Goal: Task Accomplishment & Management: Manage account settings

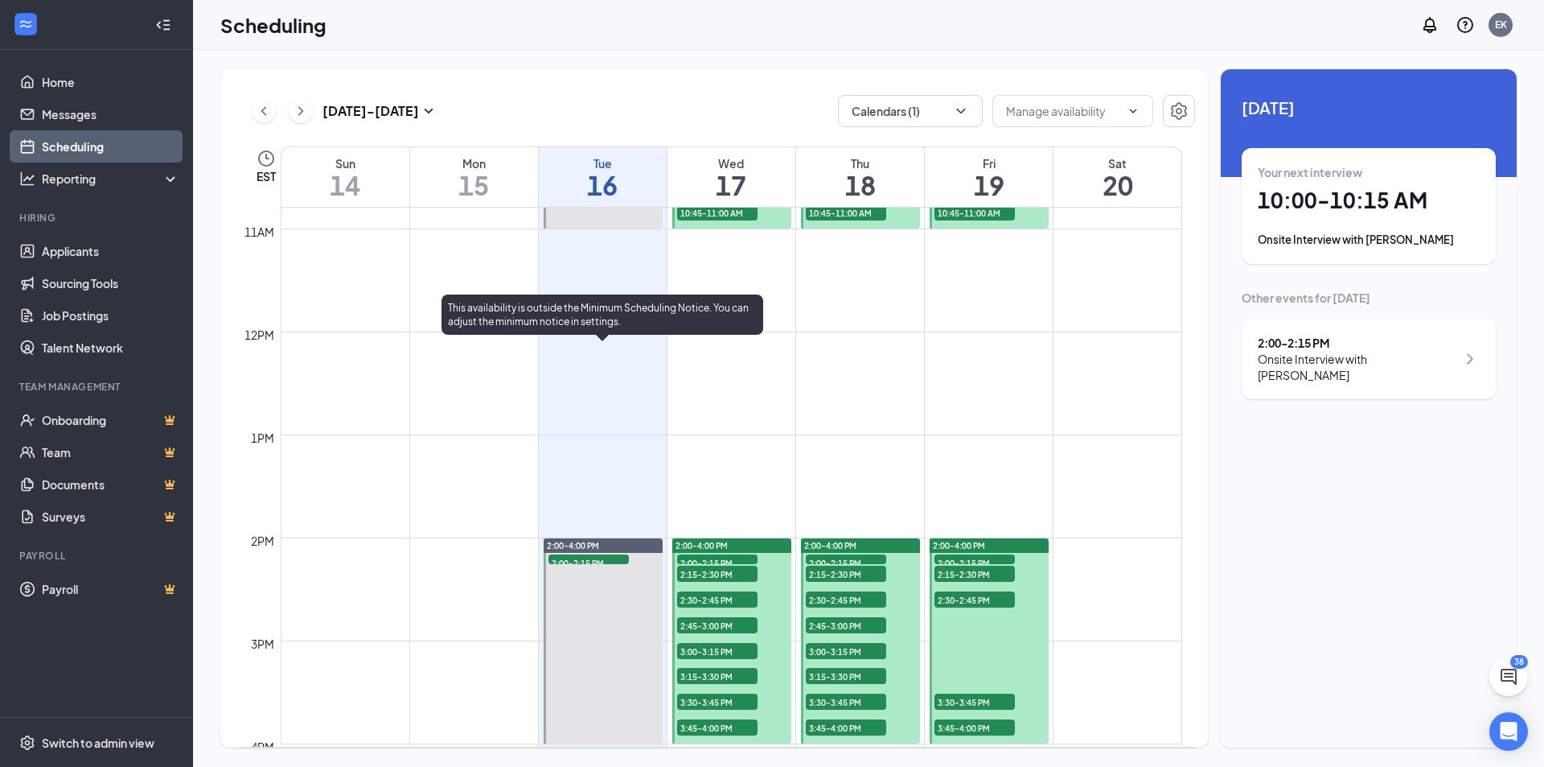
scroll to position [1112, 0]
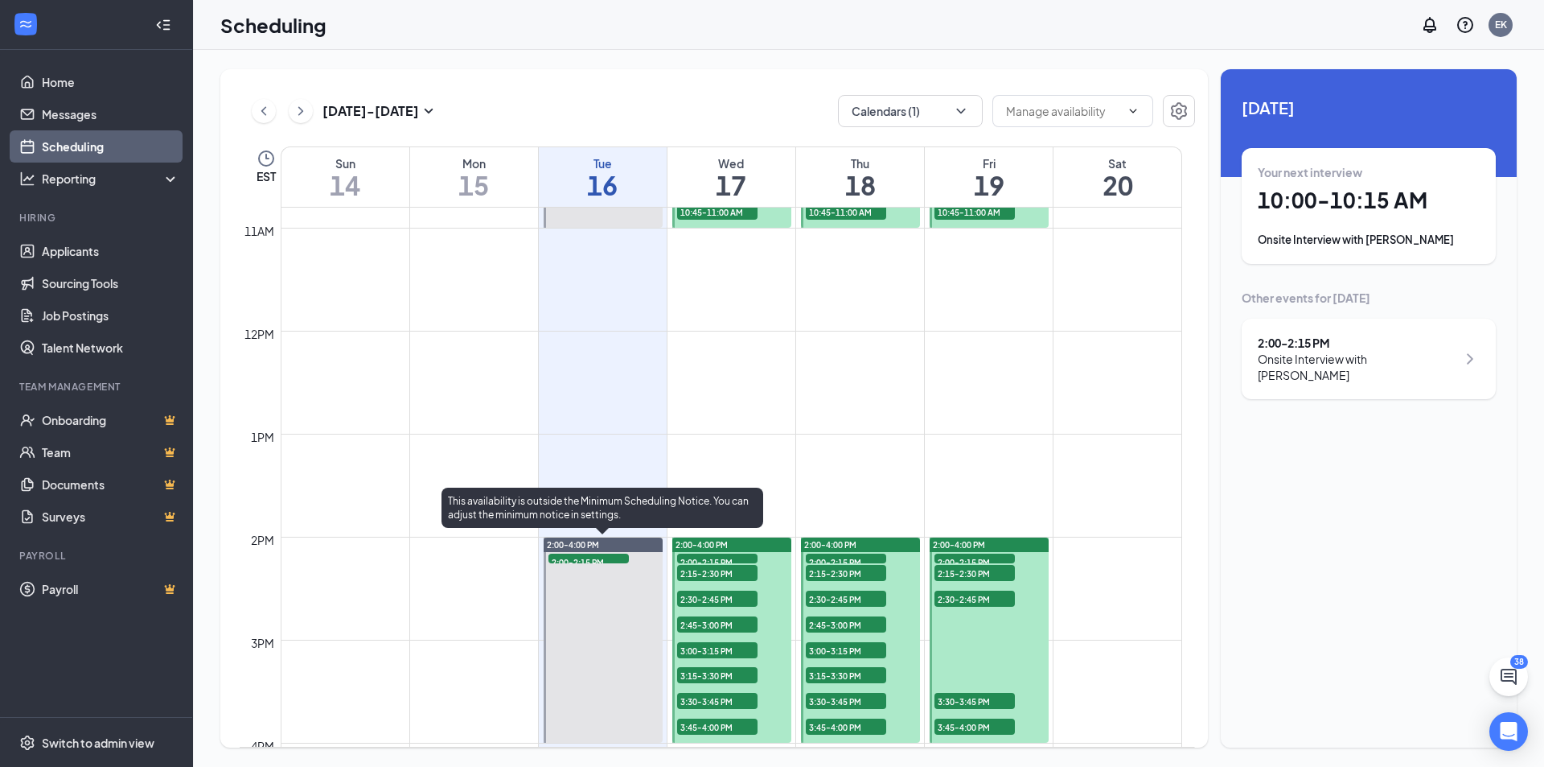
click at [601, 553] on span "2:00-2:15 PM" at bounding box center [589, 561] width 80 height 16
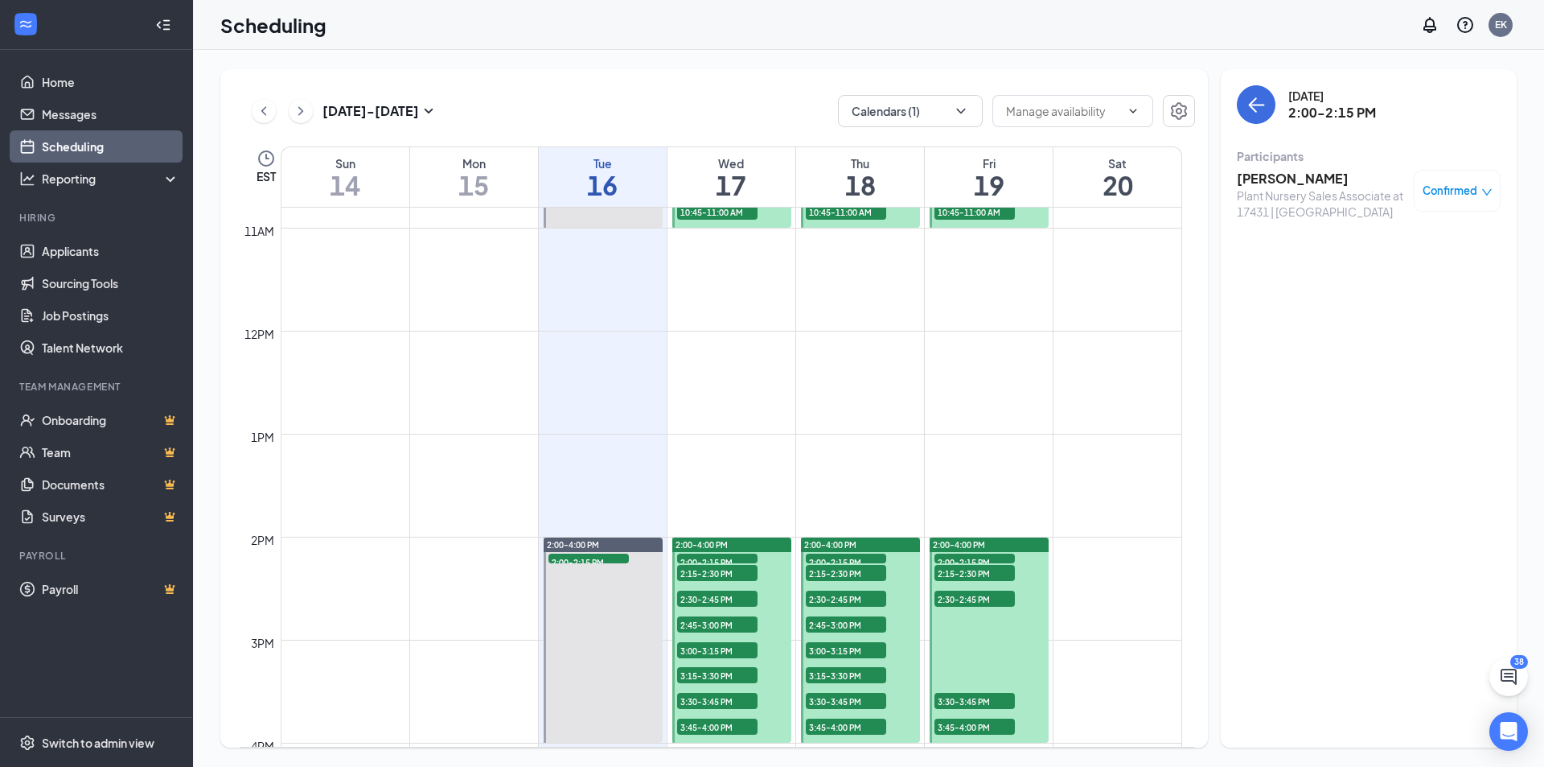
click at [1296, 179] on h3 "[PERSON_NAME]" at bounding box center [1321, 179] width 169 height 18
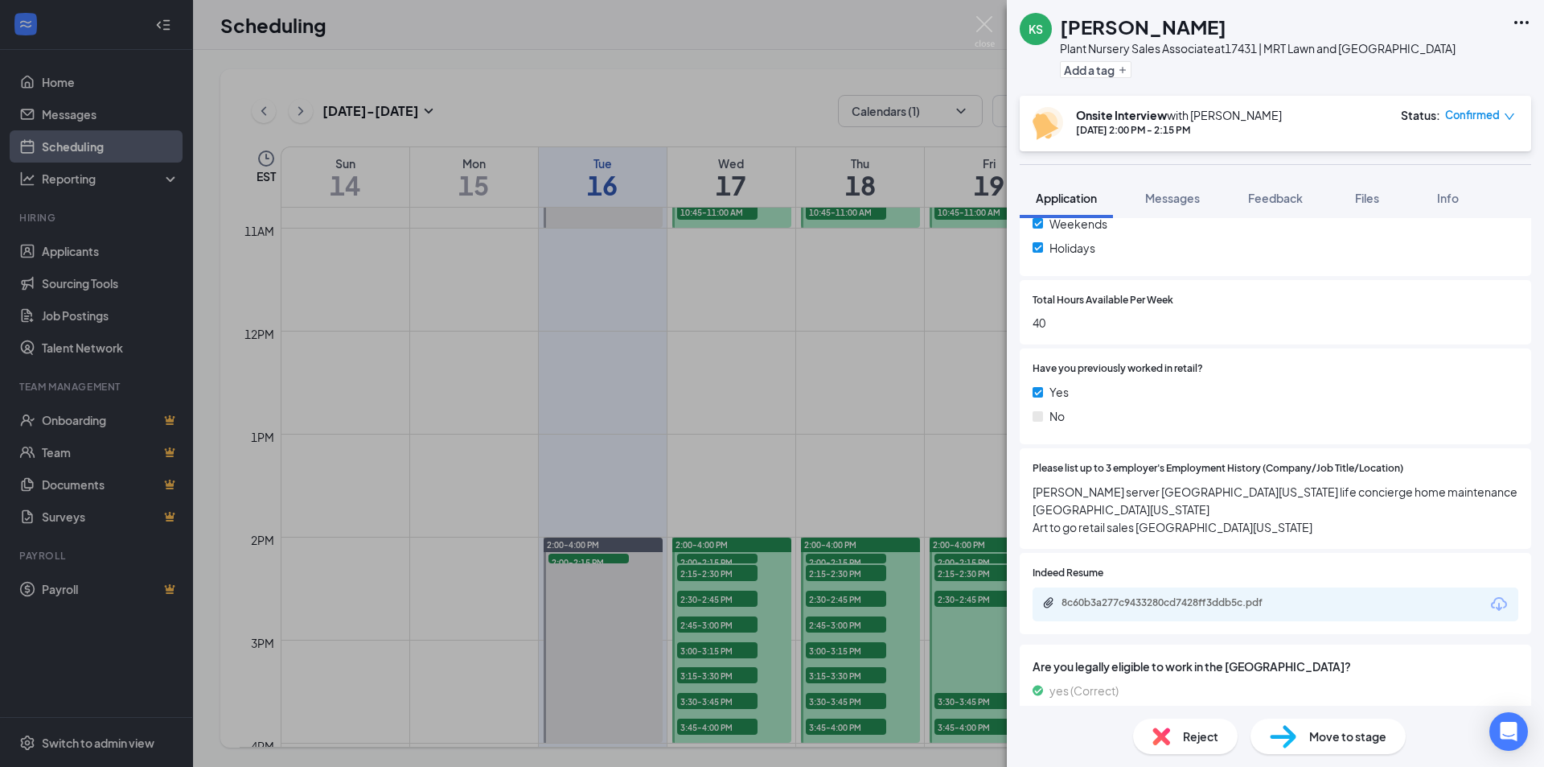
scroll to position [643, 0]
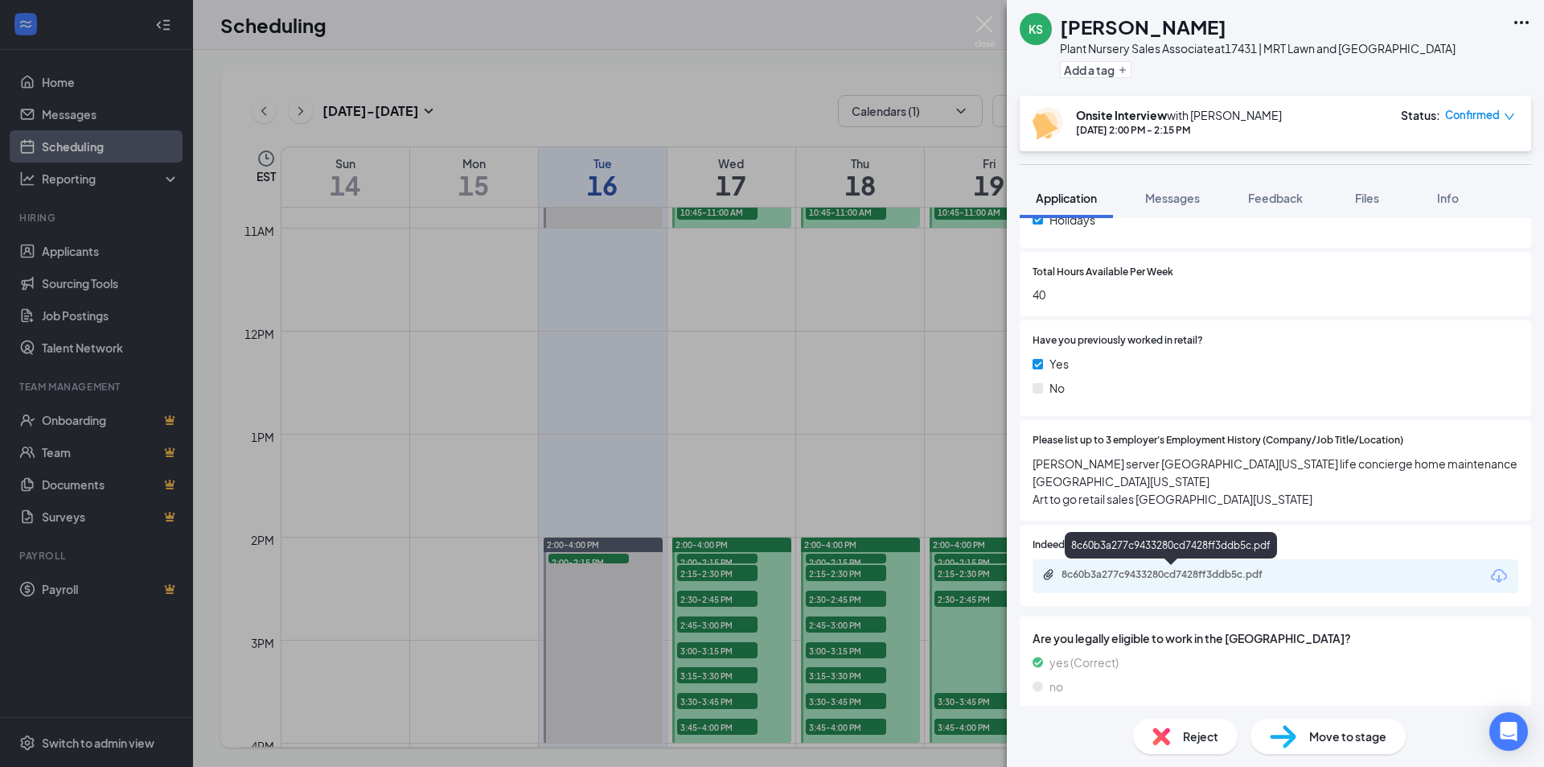
click at [1155, 570] on div "8c60b3a277c9433280cd7428ff3ddb5c.pdf" at bounding box center [1174, 574] width 225 height 13
click at [776, 335] on div "KS [PERSON_NAME] Plant Nursery Sales Associate at 17431 | MRT Lawn and [GEOGRAP…" at bounding box center [772, 383] width 1544 height 767
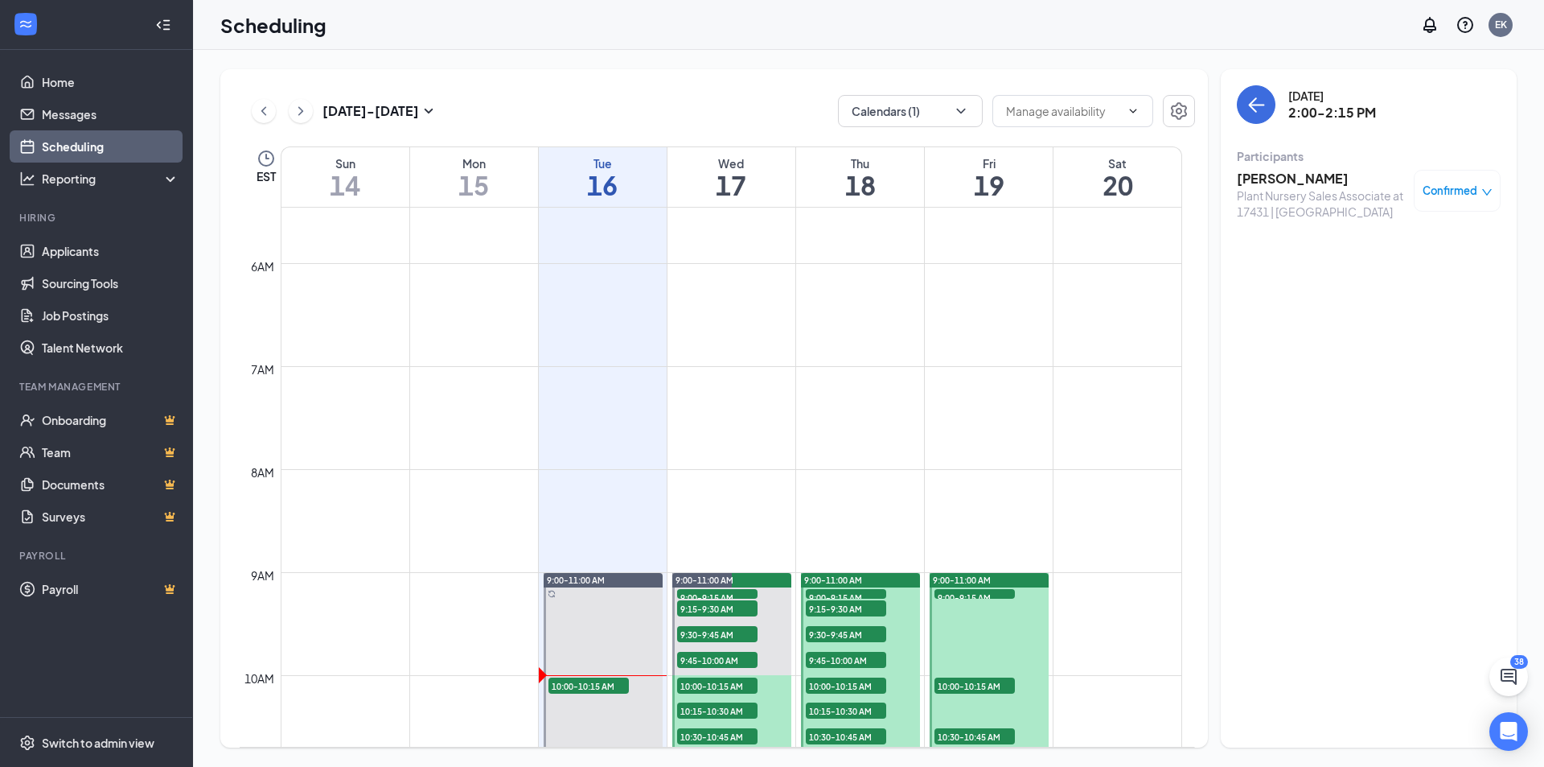
scroll to position [549, 0]
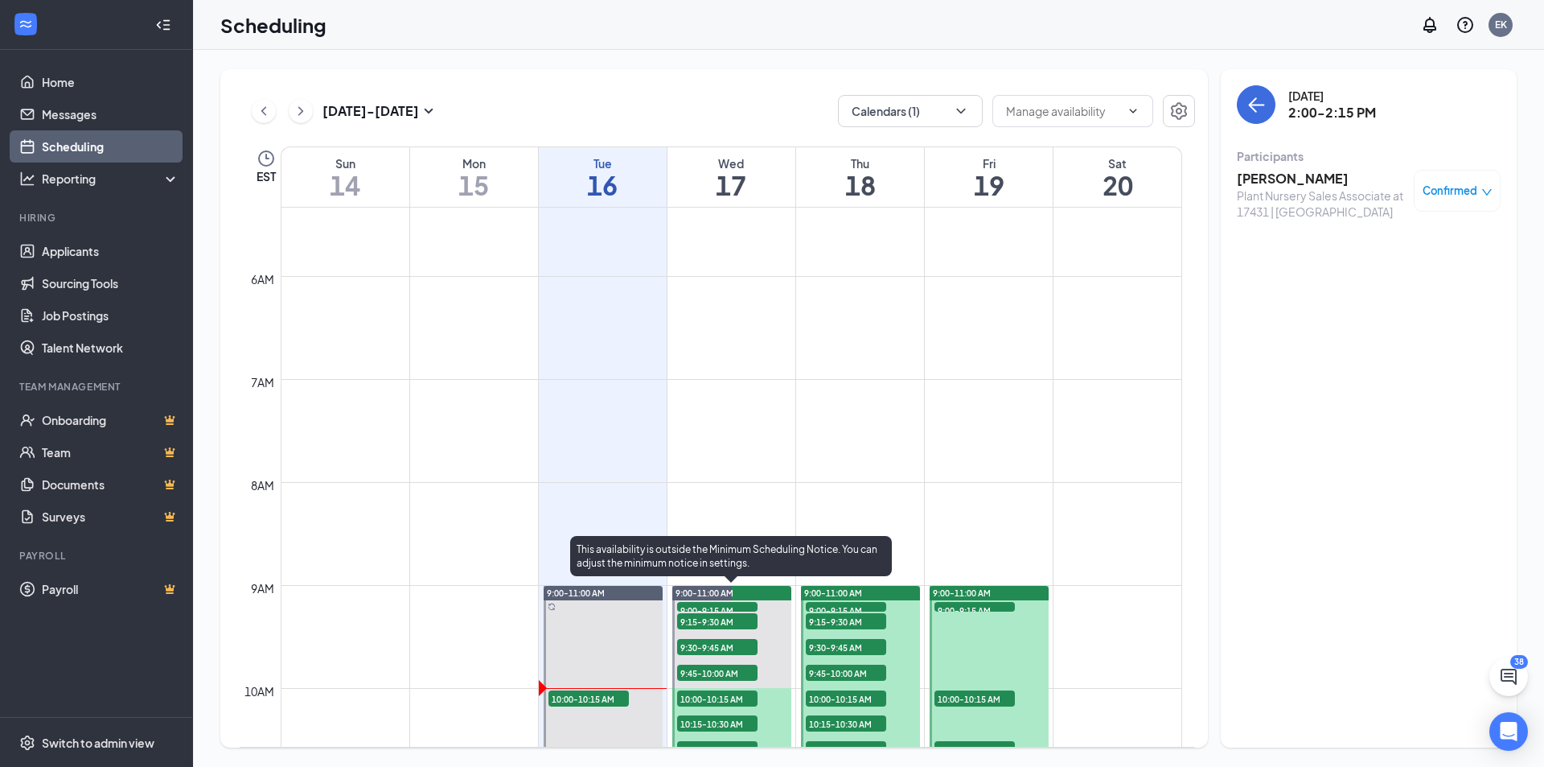
click at [736, 606] on span "9:00-9:15 AM" at bounding box center [717, 610] width 80 height 16
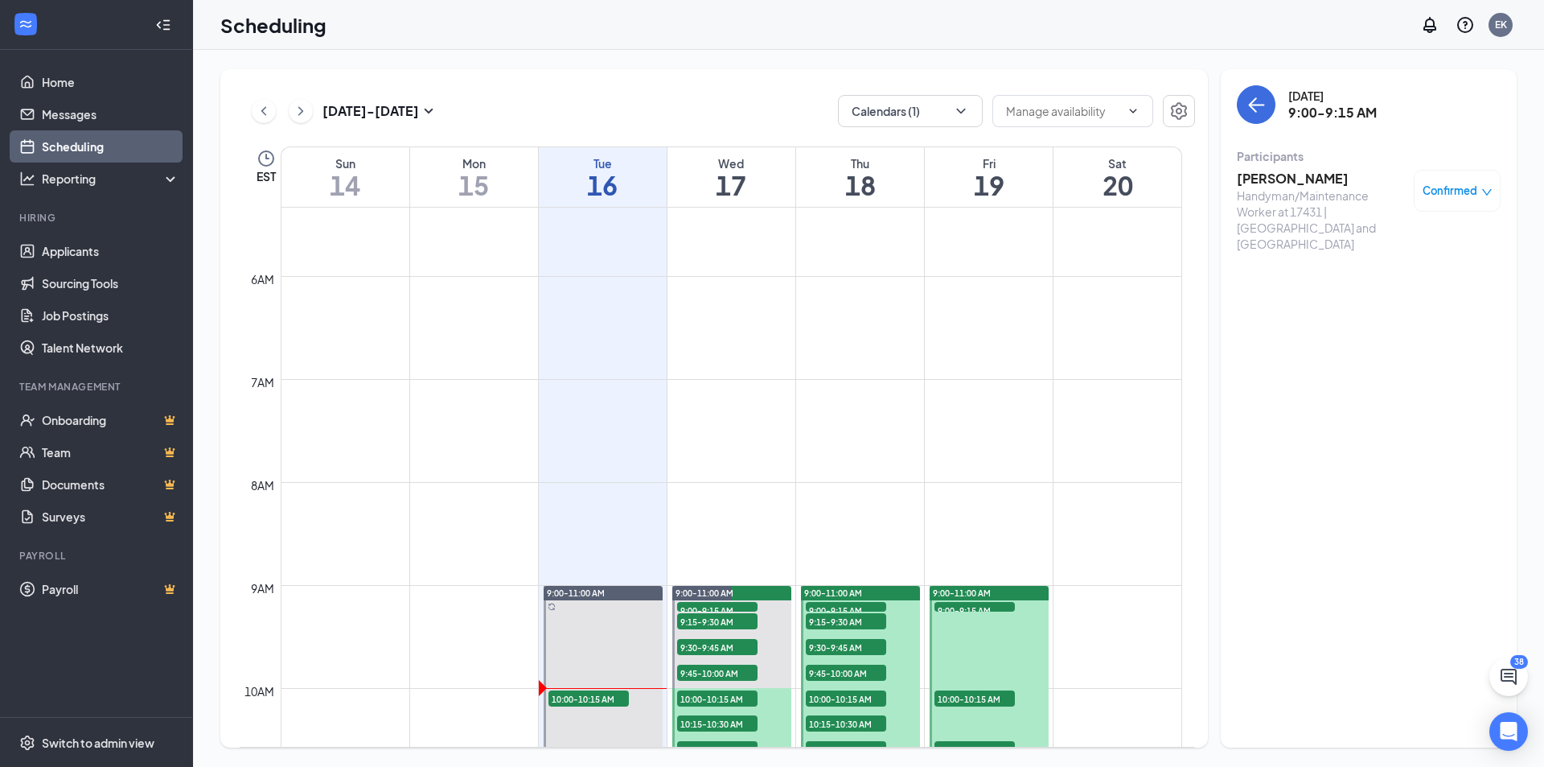
click at [1287, 176] on h3 "[PERSON_NAME]" at bounding box center [1321, 179] width 169 height 18
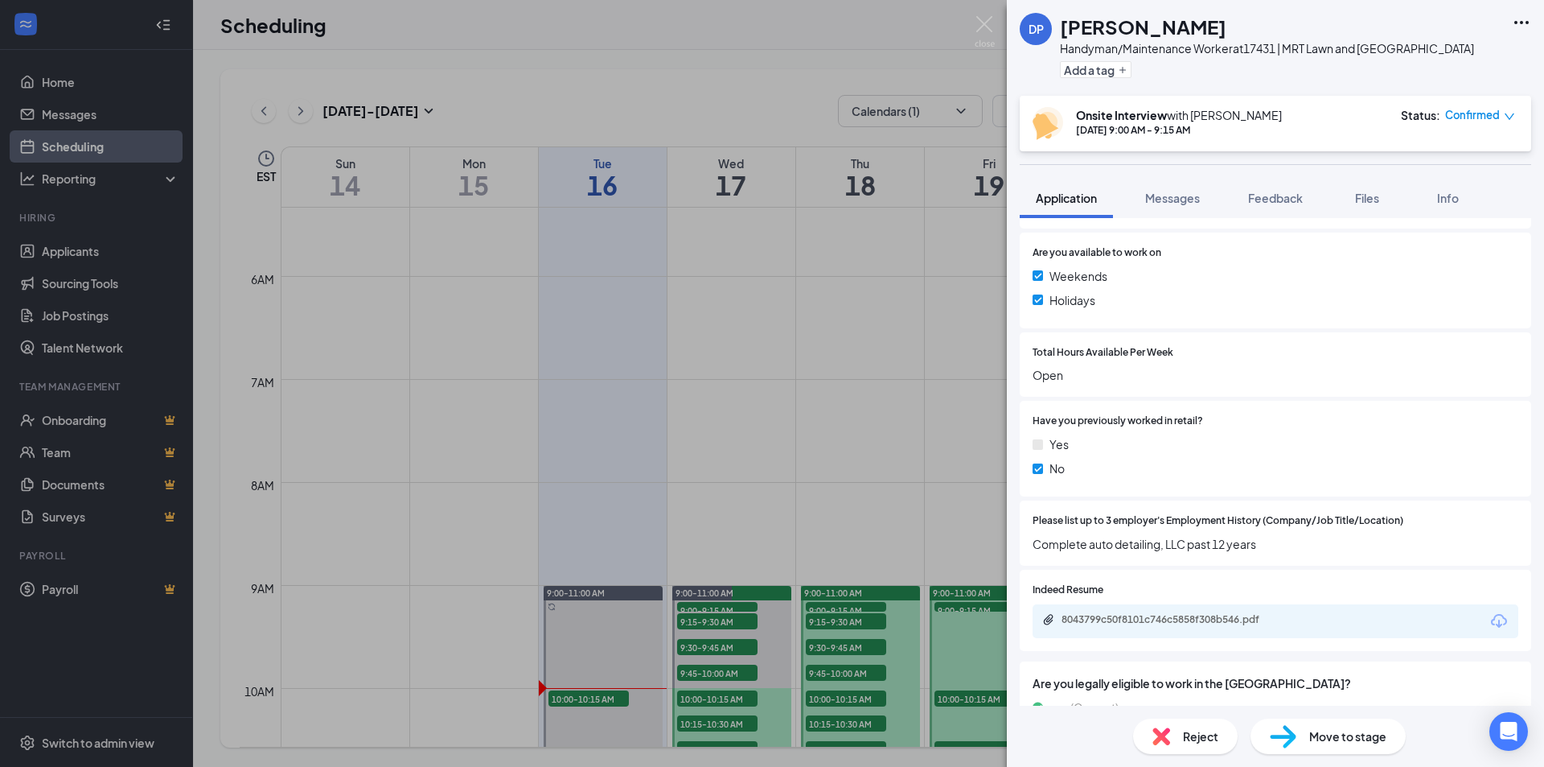
scroll to position [643, 0]
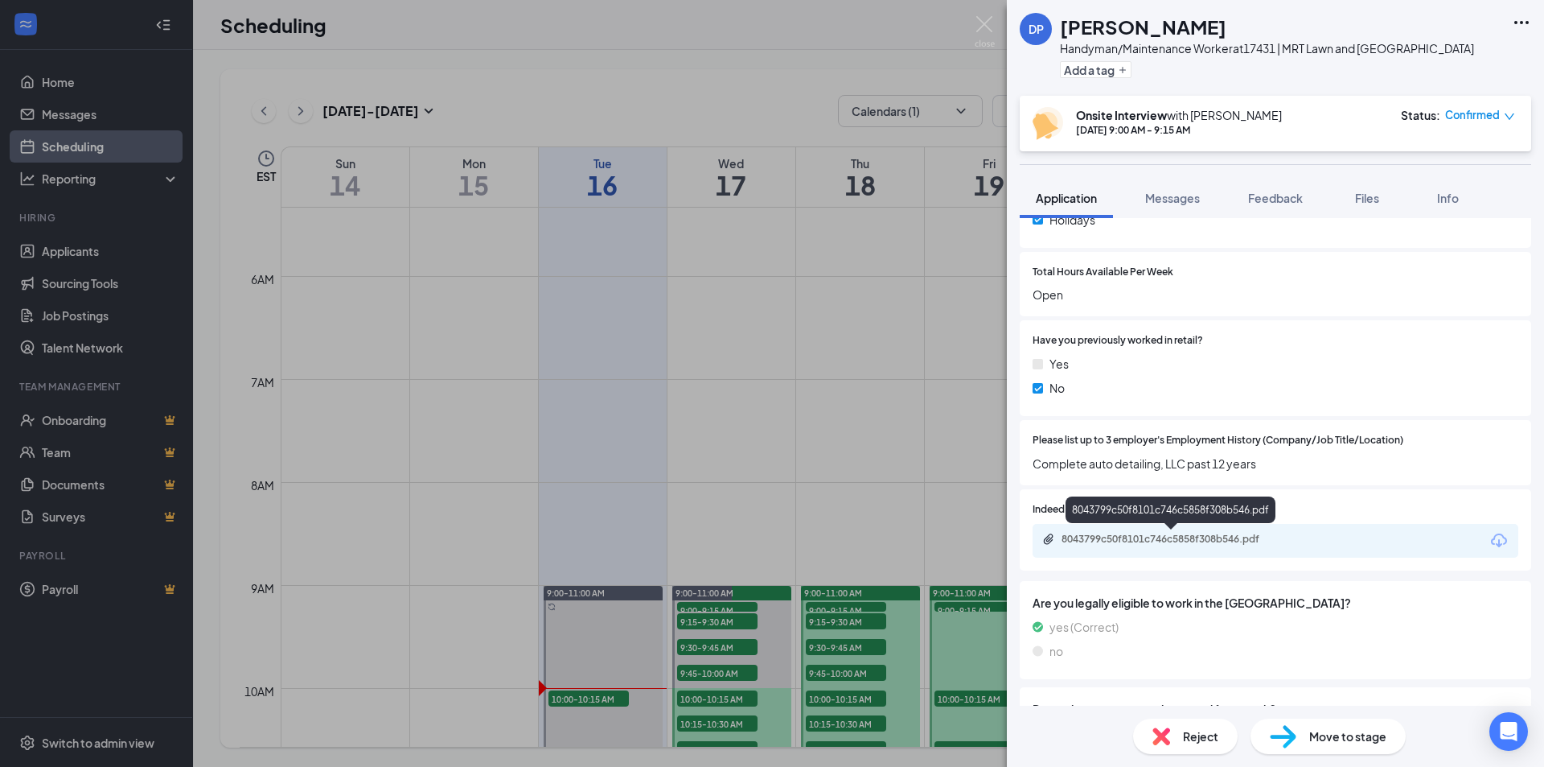
click at [1190, 543] on div "8043799c50f8101c746c5858f308b546.pdf" at bounding box center [1174, 538] width 225 height 13
click at [725, 620] on div "DP [PERSON_NAME] Handyman/Maintenance Worker at 17431 | MRT Lawn and Garden Cen…" at bounding box center [772, 383] width 1544 height 767
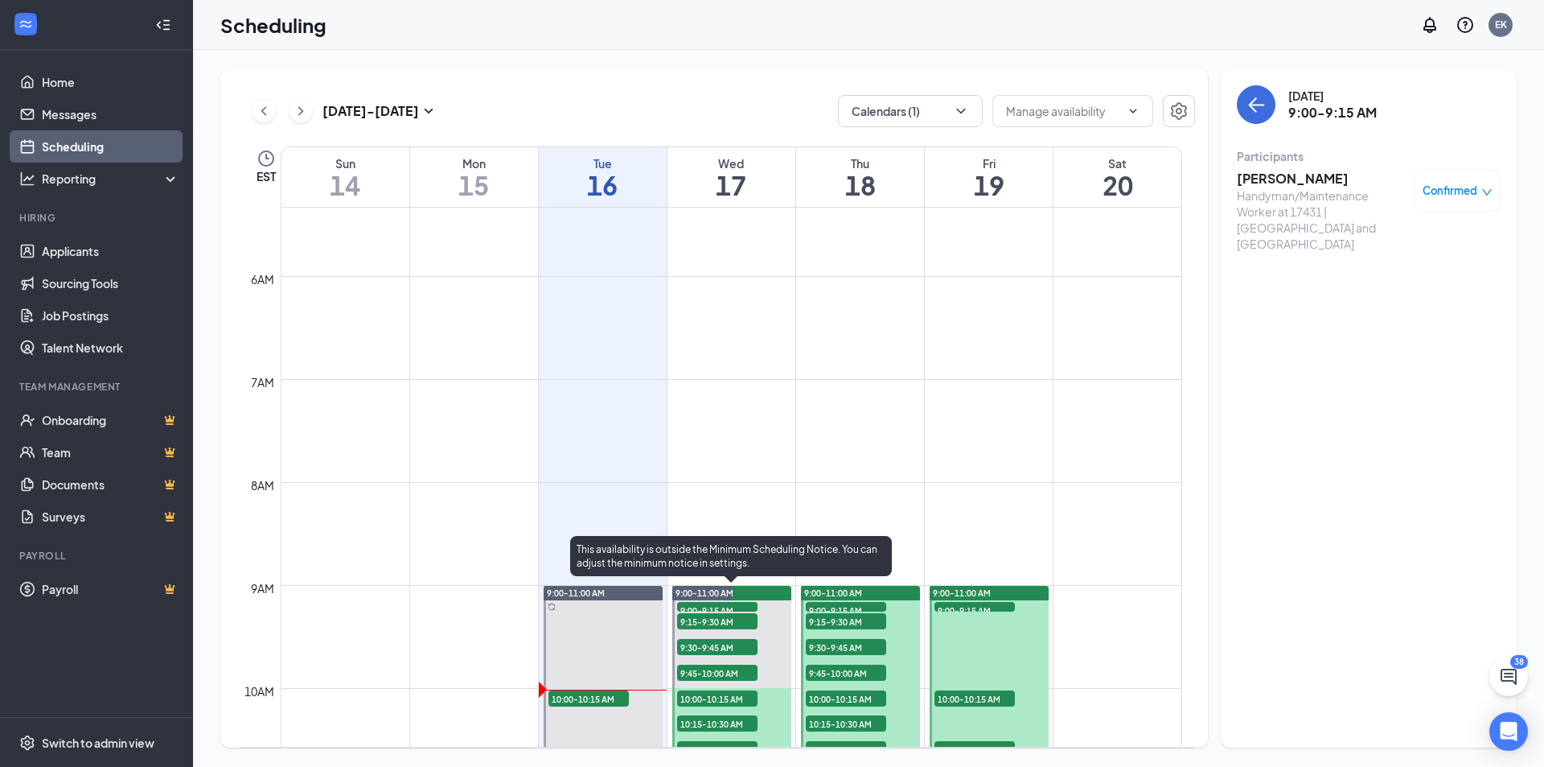
click at [736, 623] on span "9:15-9:30 AM" at bounding box center [717, 621] width 80 height 16
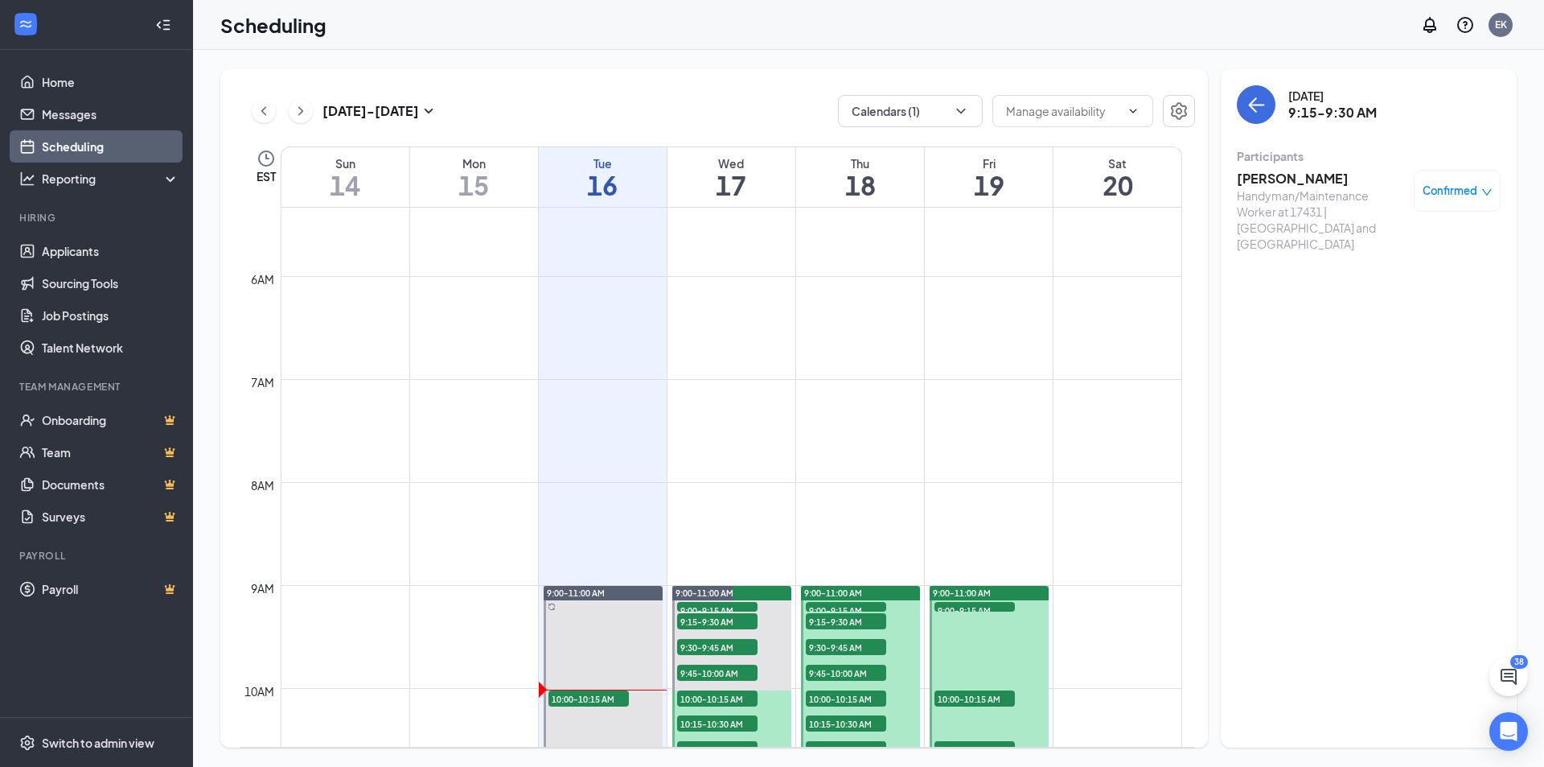
click at [1276, 178] on h3 "[PERSON_NAME]" at bounding box center [1321, 179] width 169 height 18
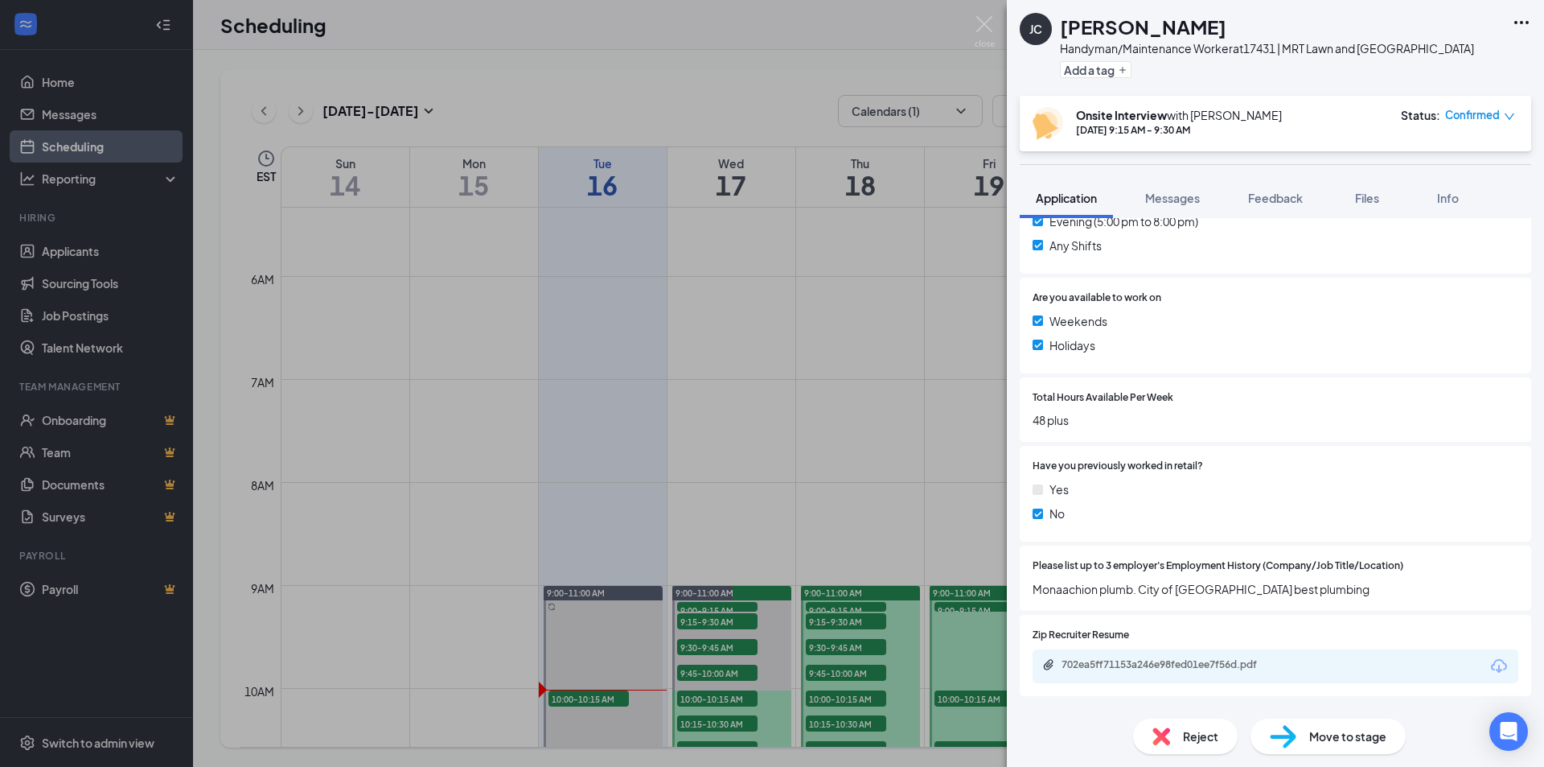
scroll to position [643, 0]
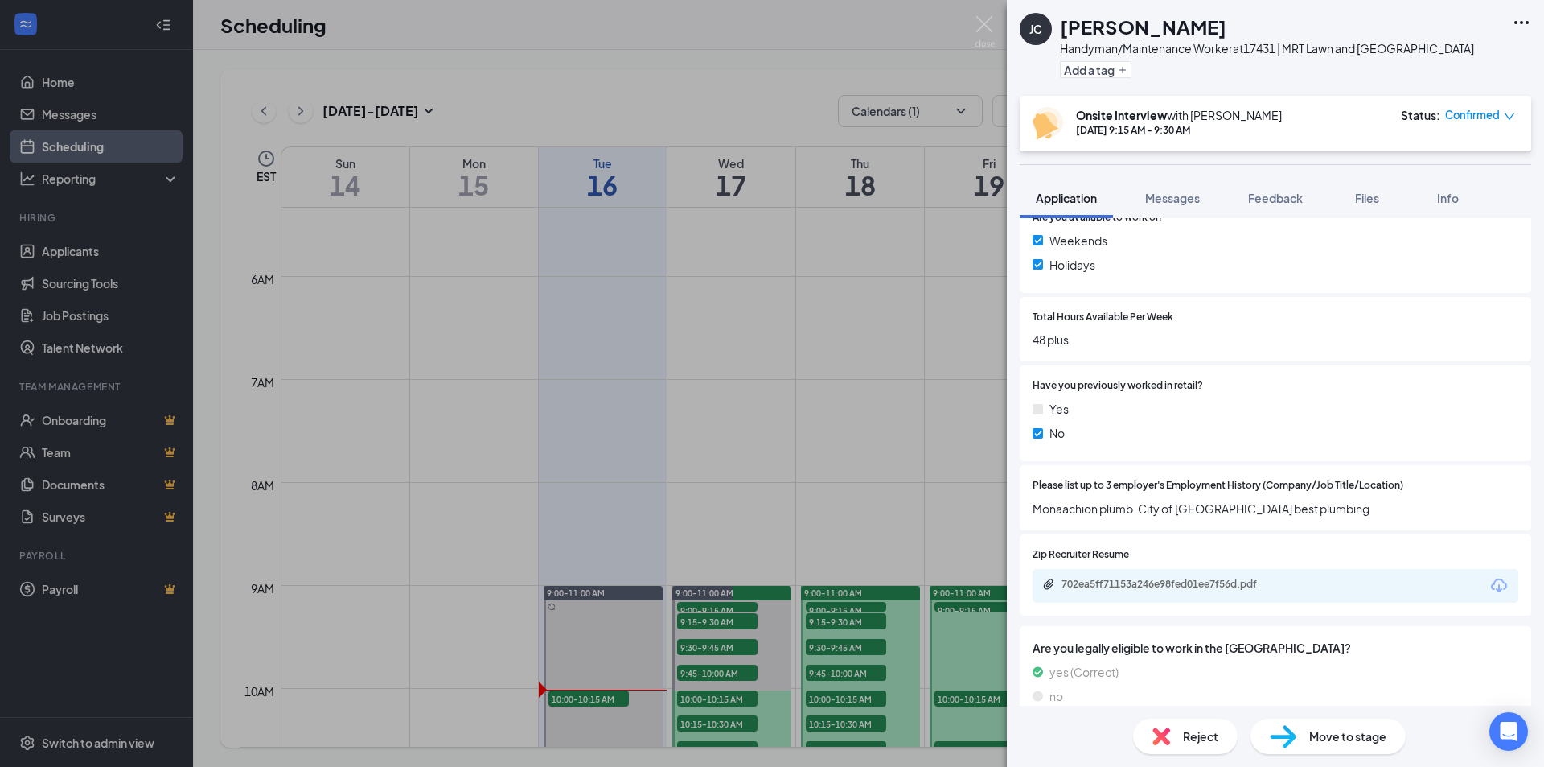
click at [736, 645] on div "[PERSON_NAME] Handyman/Maintenance Worker at 17431 | MRT Lawn and Garden Center…" at bounding box center [772, 383] width 1544 height 767
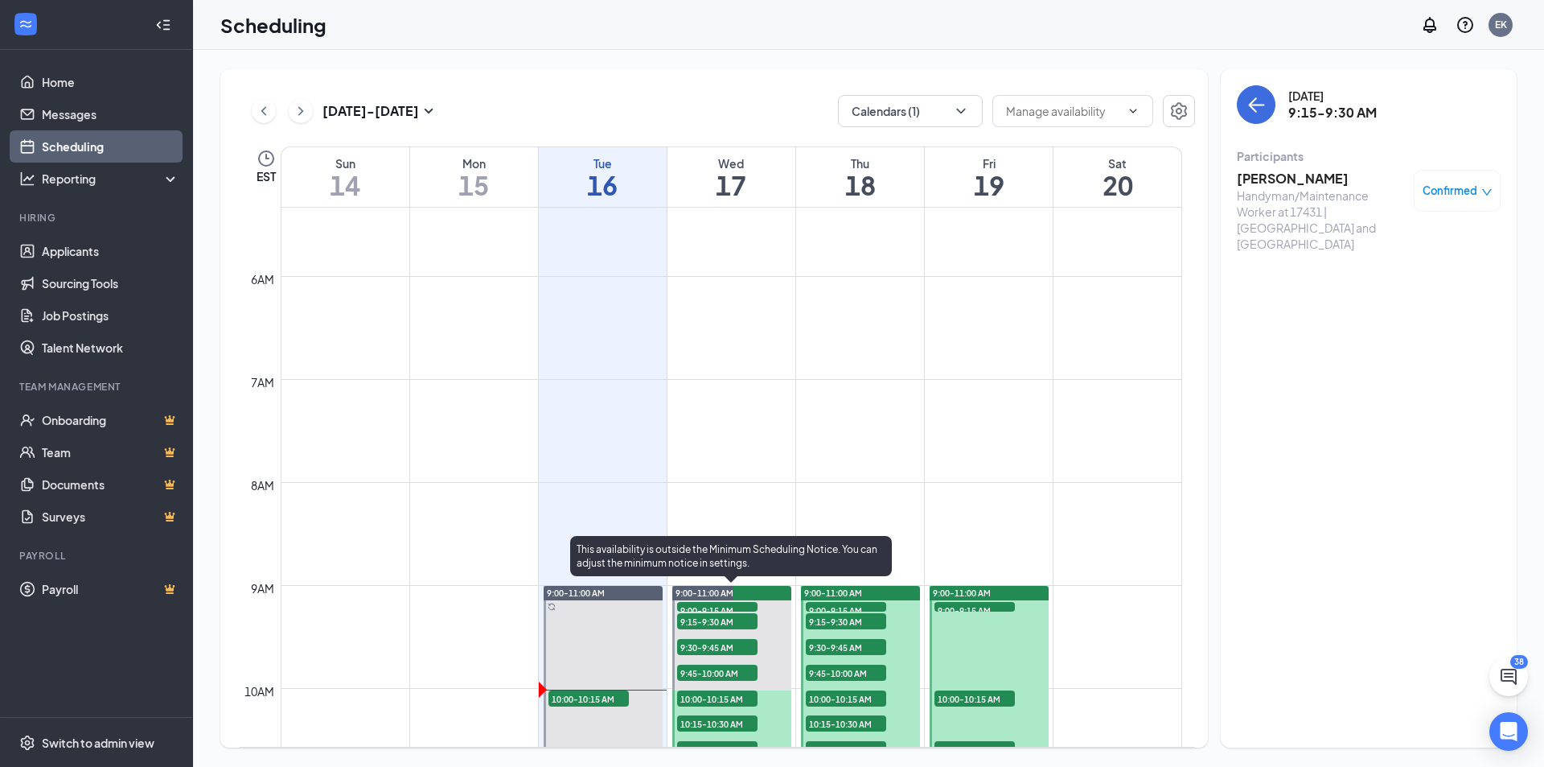
click at [736, 645] on span "9:30-9:45 AM" at bounding box center [717, 647] width 80 height 16
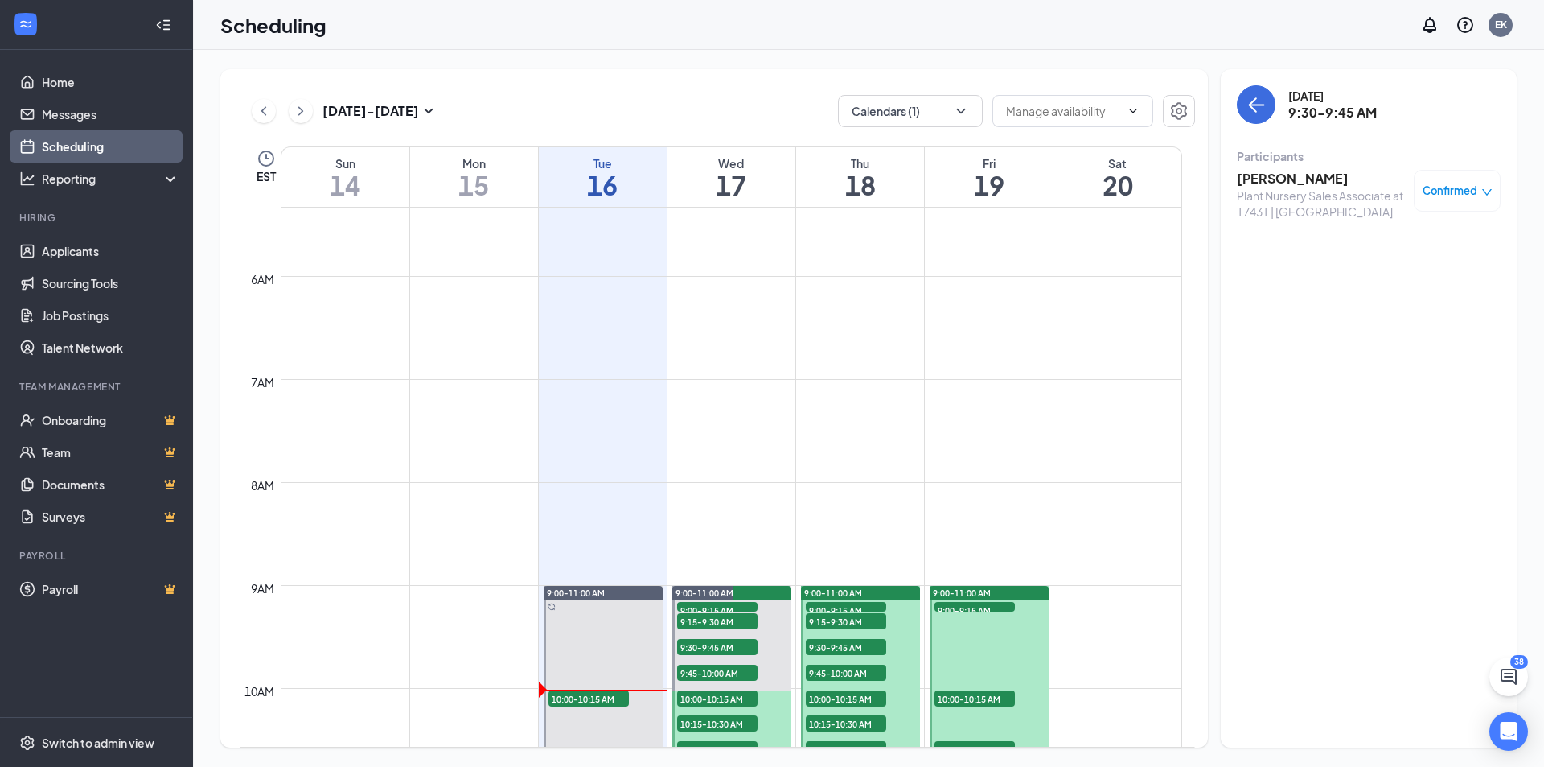
click at [1288, 181] on h3 "[PERSON_NAME]" at bounding box center [1321, 179] width 169 height 18
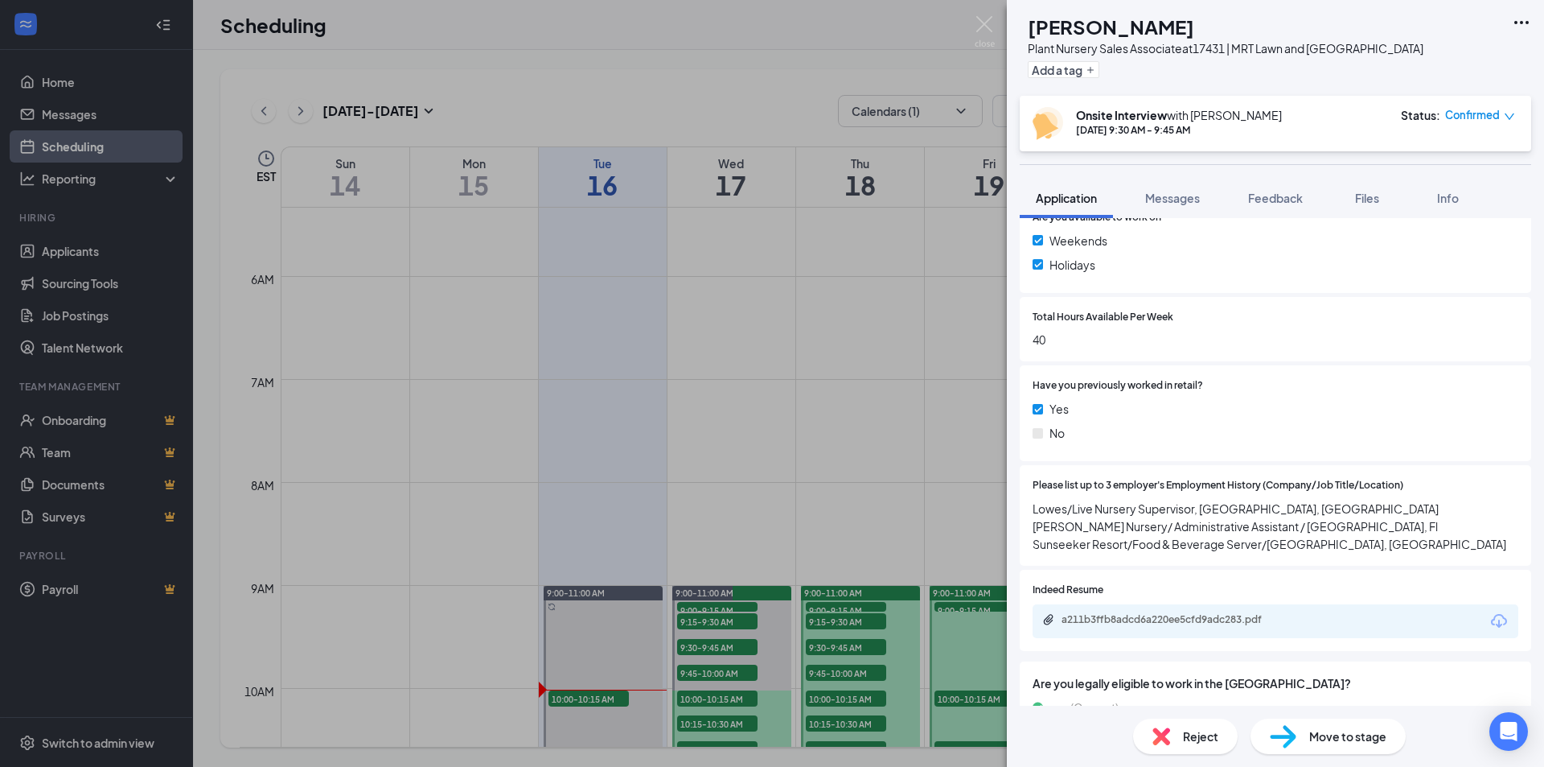
scroll to position [724, 0]
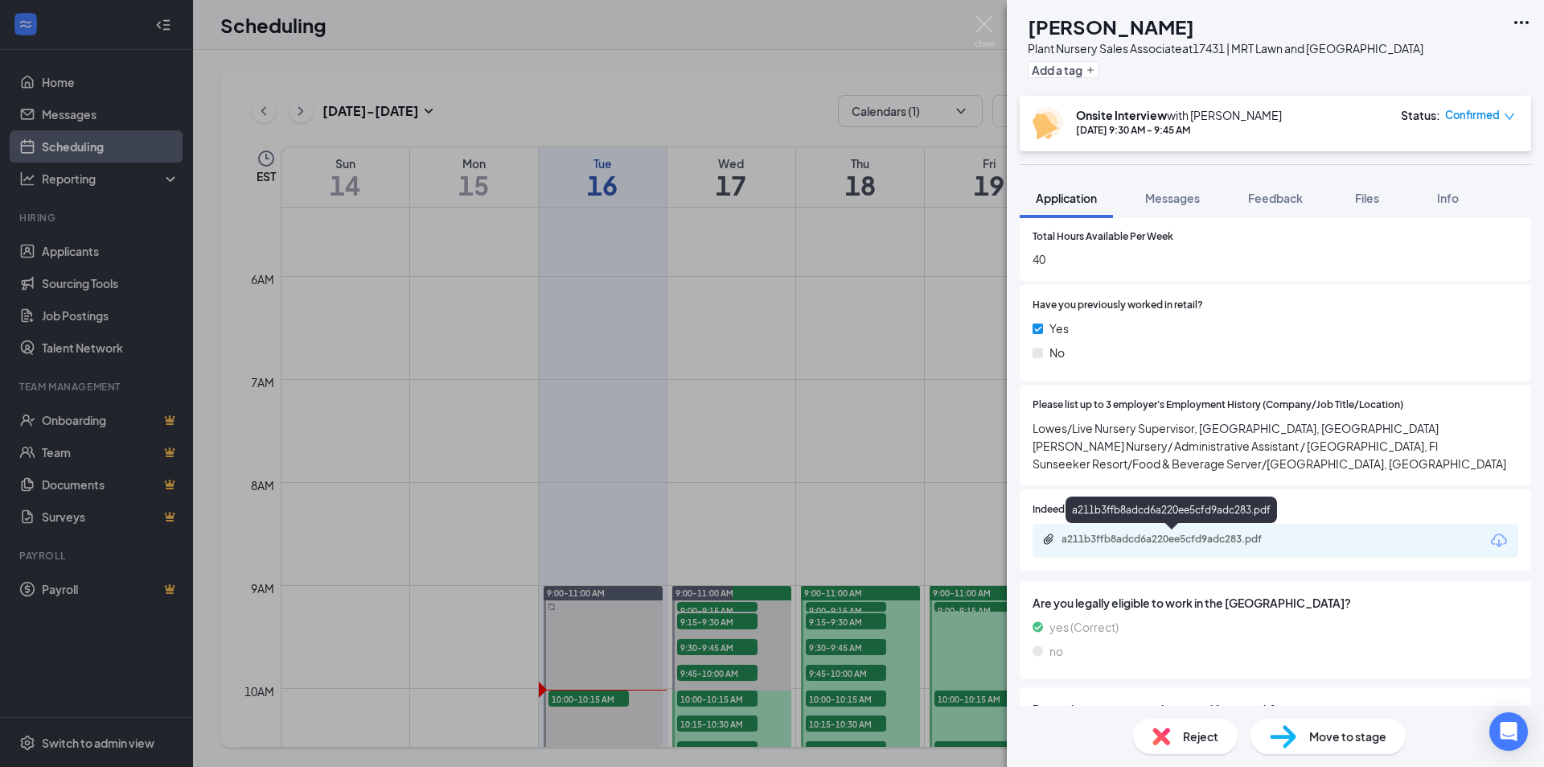
click at [1131, 535] on div "a211b3ffb8adcd6a220ee5cfd9adc283.pdf" at bounding box center [1174, 538] width 225 height 13
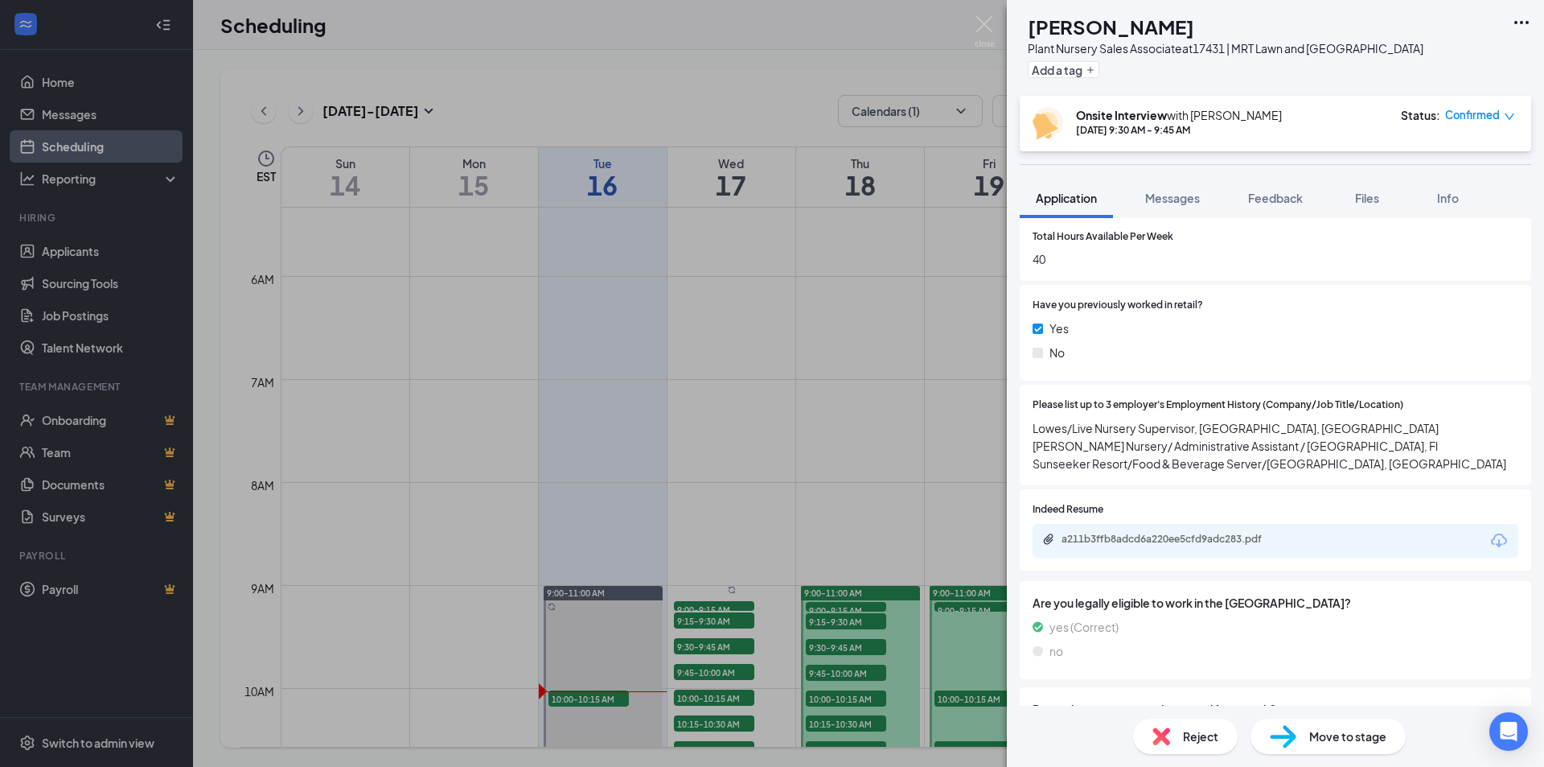
click at [734, 620] on div "DD [PERSON_NAME] Plant Nursery Sales Associate at 17431 | MRT Lawn and Garden C…" at bounding box center [772, 383] width 1544 height 767
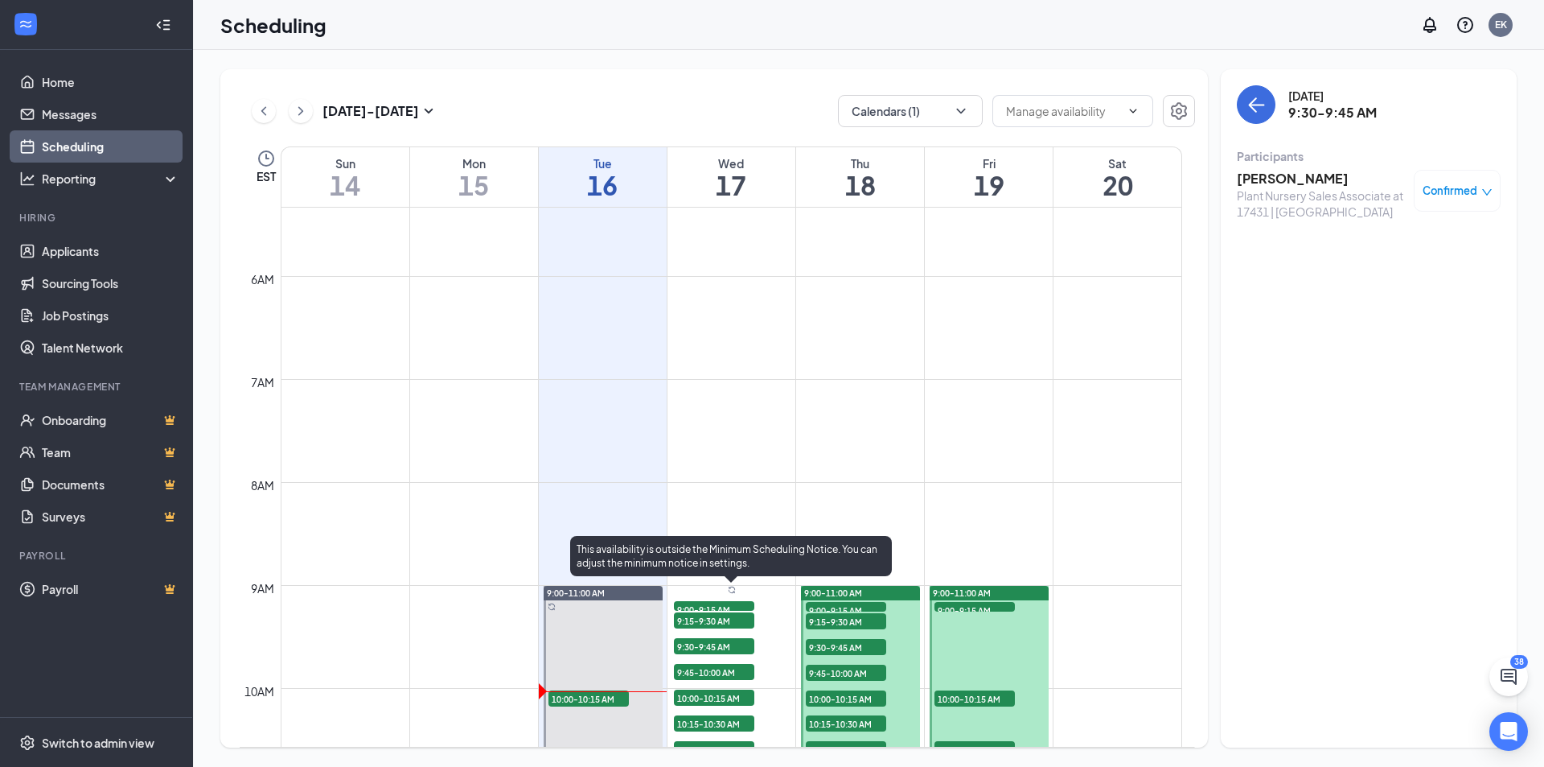
click at [734, 620] on span "9:15-9:30 AM" at bounding box center [714, 620] width 80 height 16
click at [726, 606] on span "9:00-9:15 AM" at bounding box center [714, 609] width 80 height 16
click at [727, 621] on span "9:15-9:30 AM" at bounding box center [714, 620] width 80 height 16
click at [734, 606] on span "9:00-9:15 AM" at bounding box center [714, 609] width 80 height 16
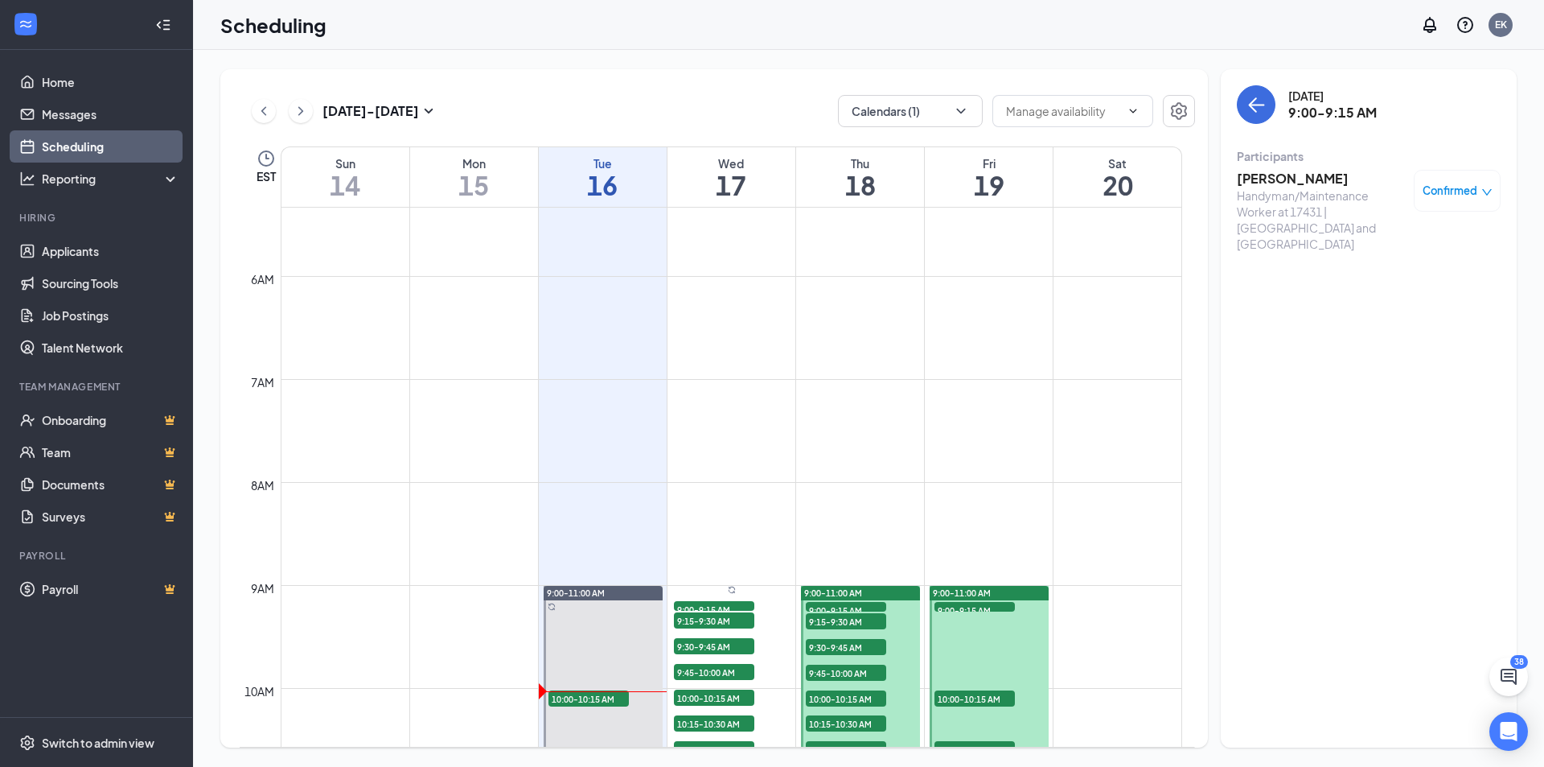
click at [1283, 175] on h3 "[PERSON_NAME]" at bounding box center [1321, 179] width 169 height 18
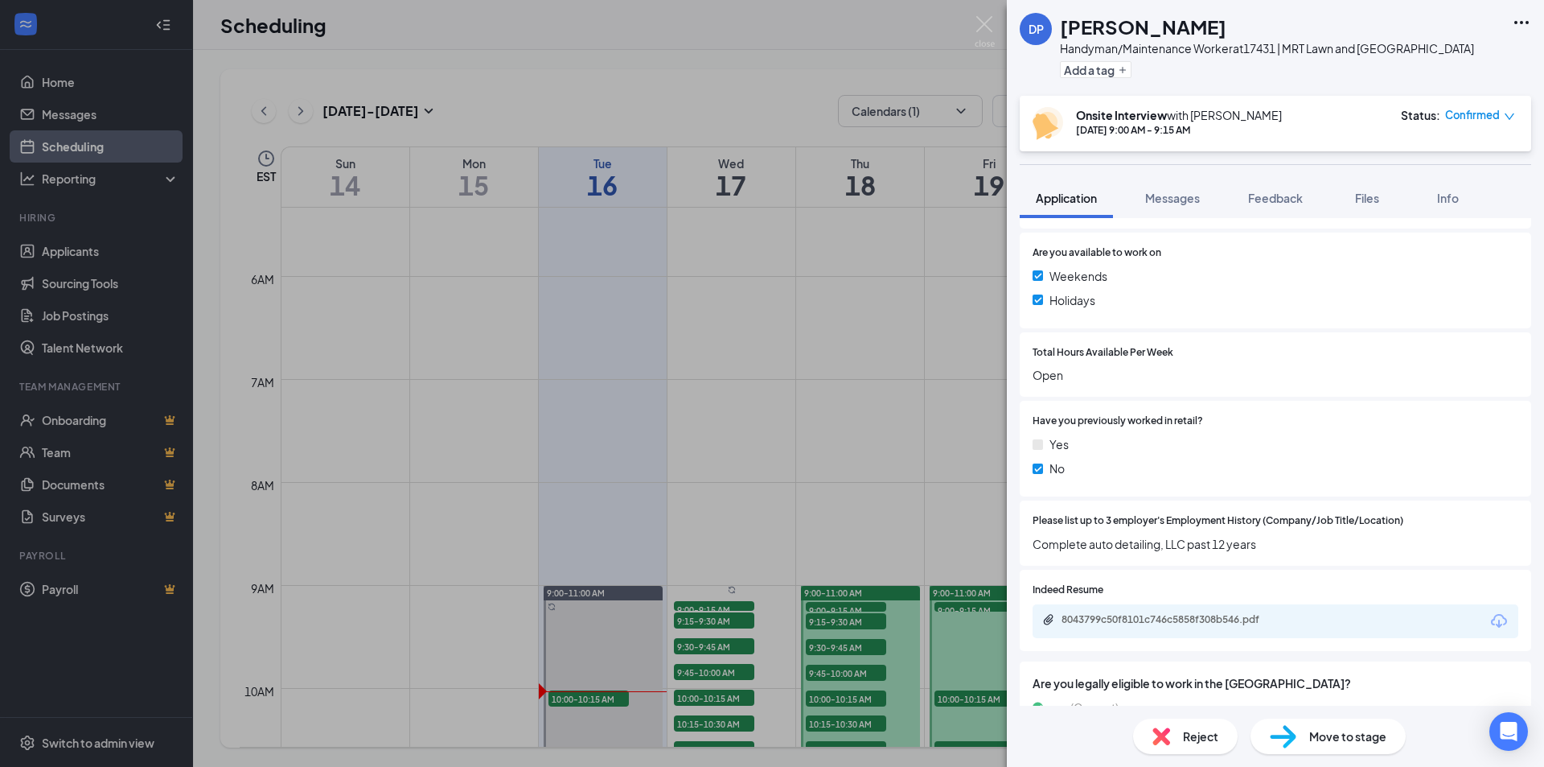
scroll to position [643, 0]
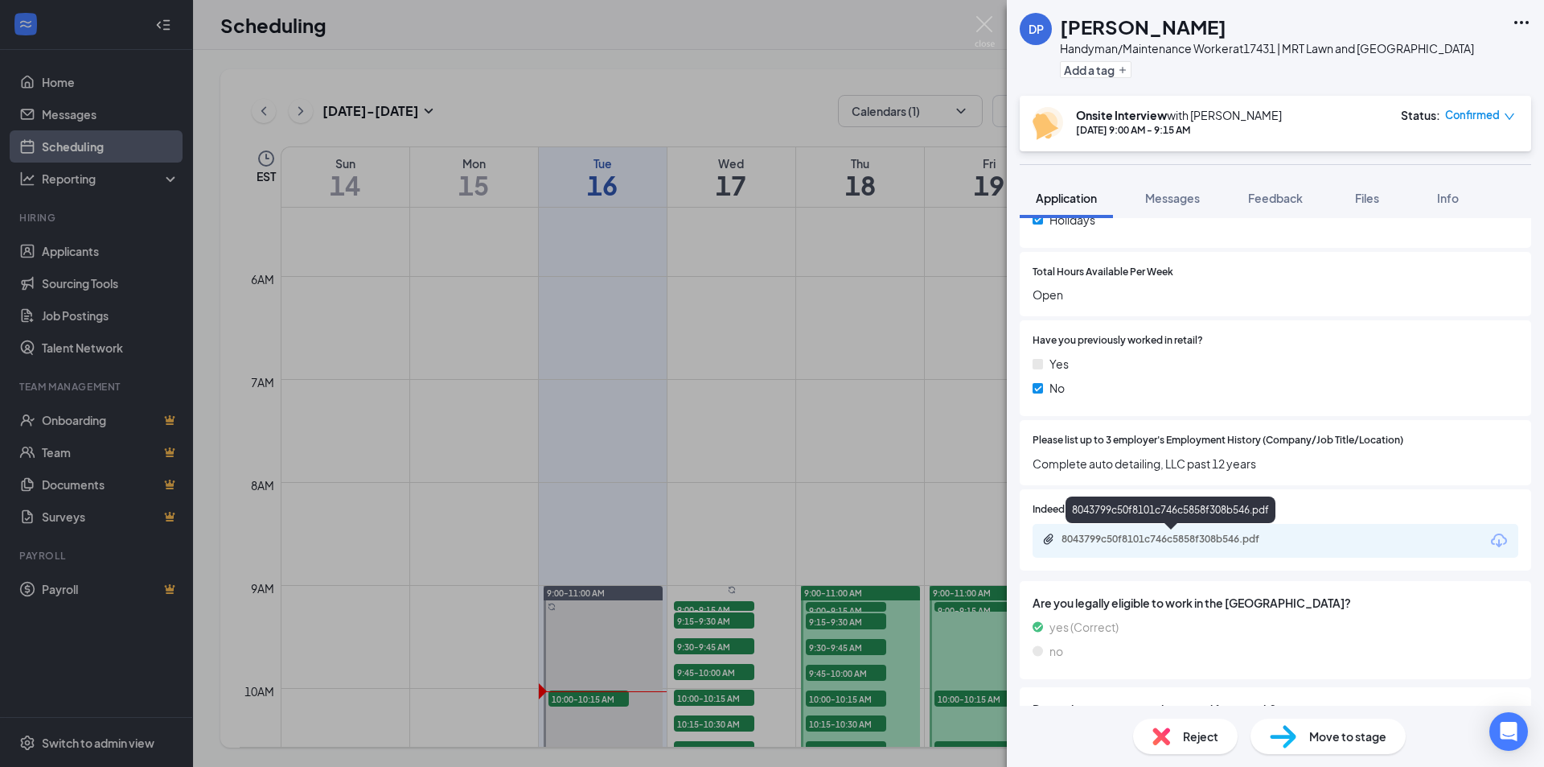
click at [1176, 539] on div "8043799c50f8101c746c5858f308b546.pdf" at bounding box center [1174, 538] width 225 height 13
click at [732, 622] on div "DP [PERSON_NAME] Handyman/Maintenance Worker at 17431 | MRT Lawn and Garden Cen…" at bounding box center [772, 383] width 1544 height 767
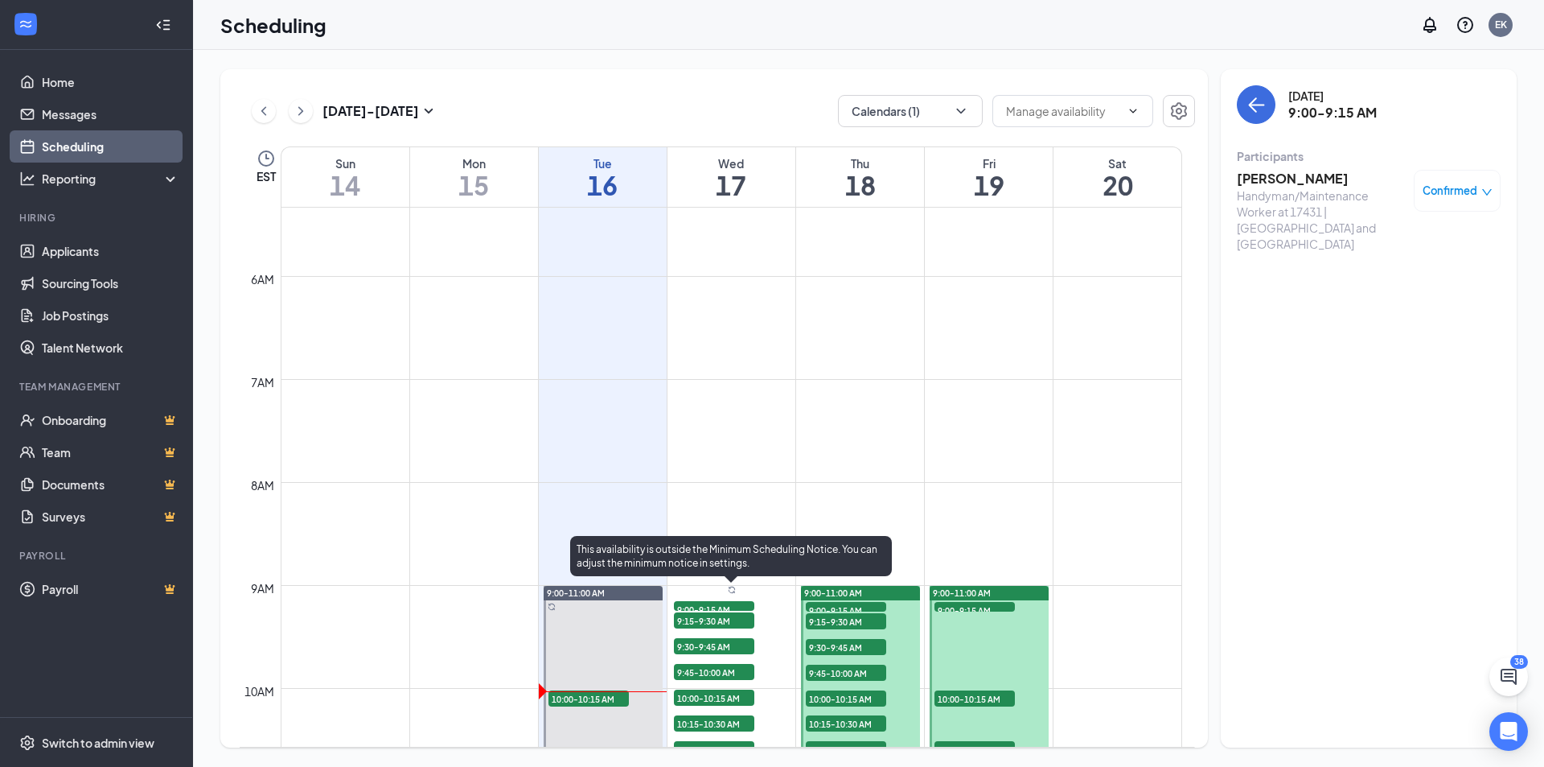
click at [732, 622] on span "9:15-9:30 AM" at bounding box center [714, 620] width 80 height 16
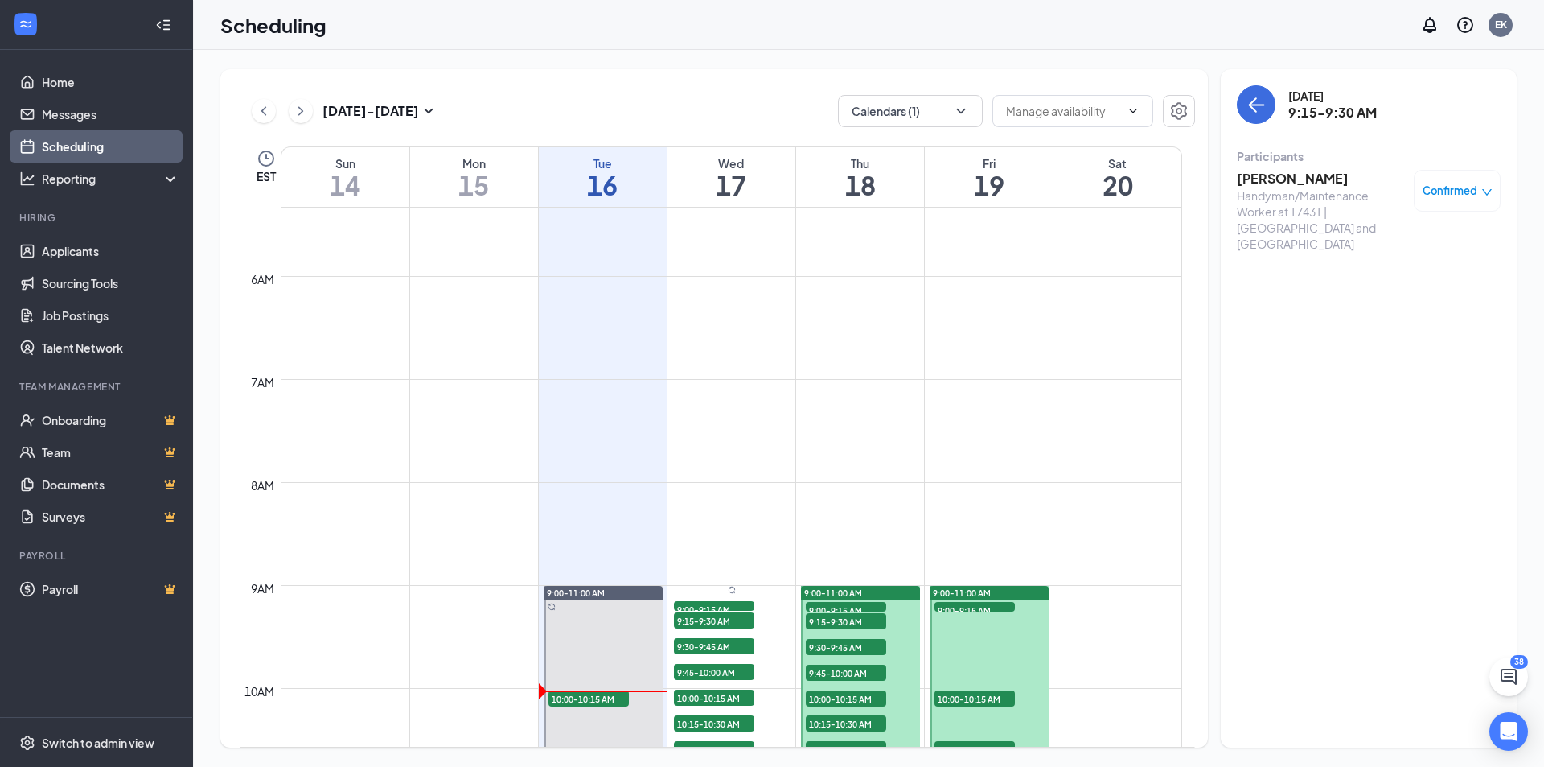
click at [1276, 176] on h3 "[PERSON_NAME]" at bounding box center [1321, 179] width 169 height 18
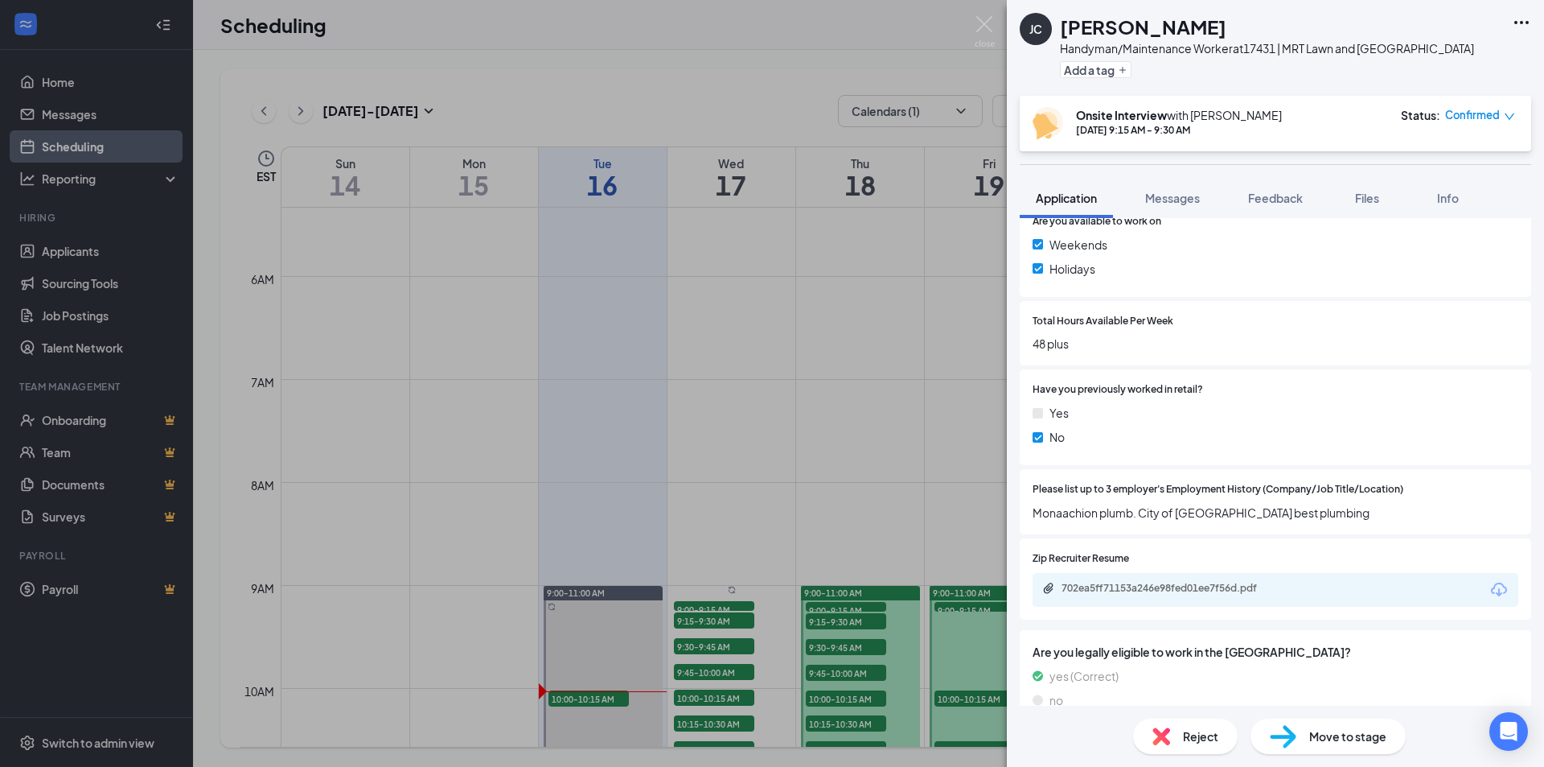
scroll to position [643, 0]
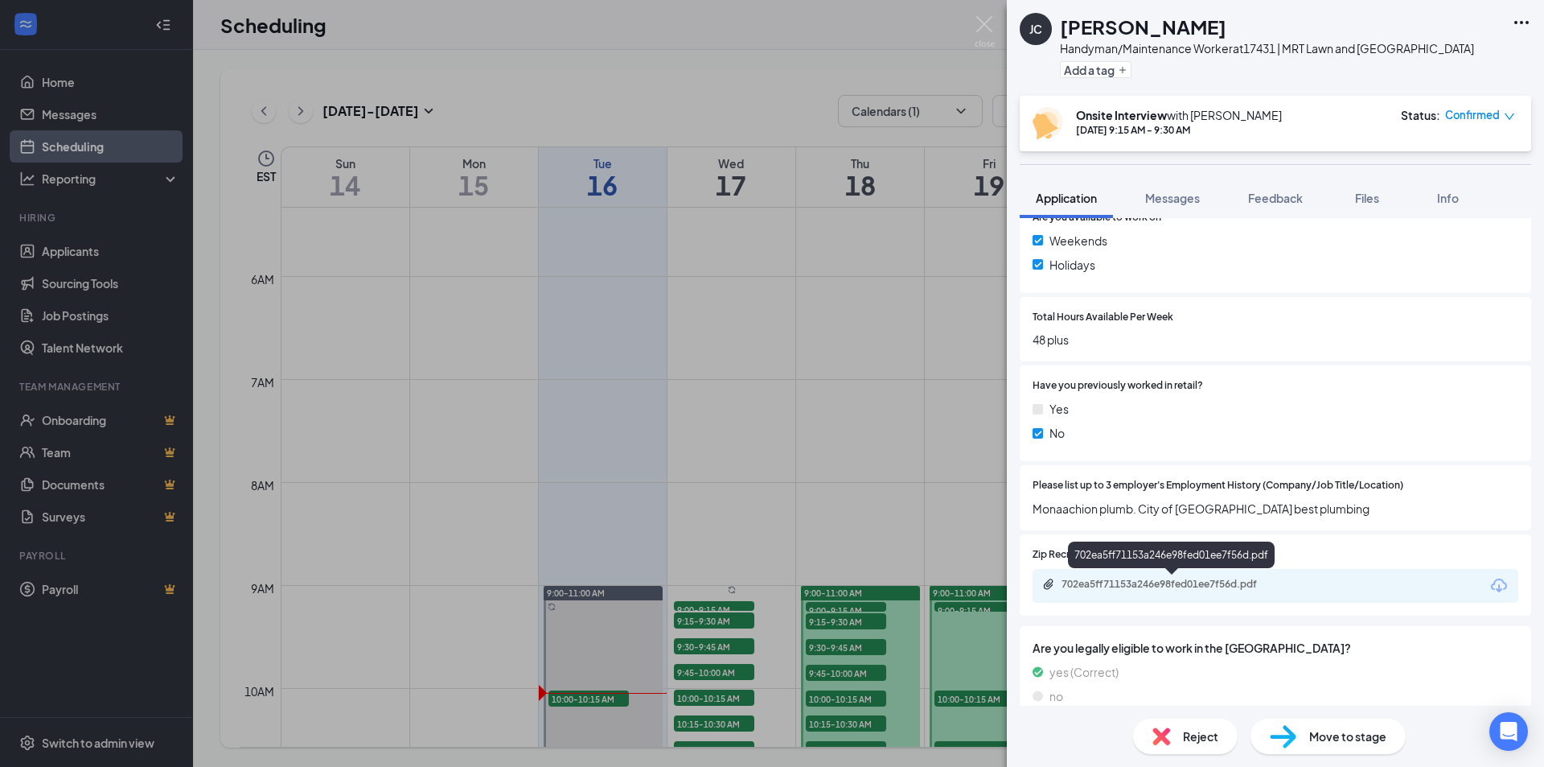
click at [1219, 589] on div "702ea5ff71153a246e98fed01ee7f56d.pdf" at bounding box center [1174, 584] width 225 height 13
click at [720, 643] on div "[PERSON_NAME] Handyman/Maintenance Worker at 17431 | MRT Lawn and Garden Center…" at bounding box center [772, 383] width 1544 height 767
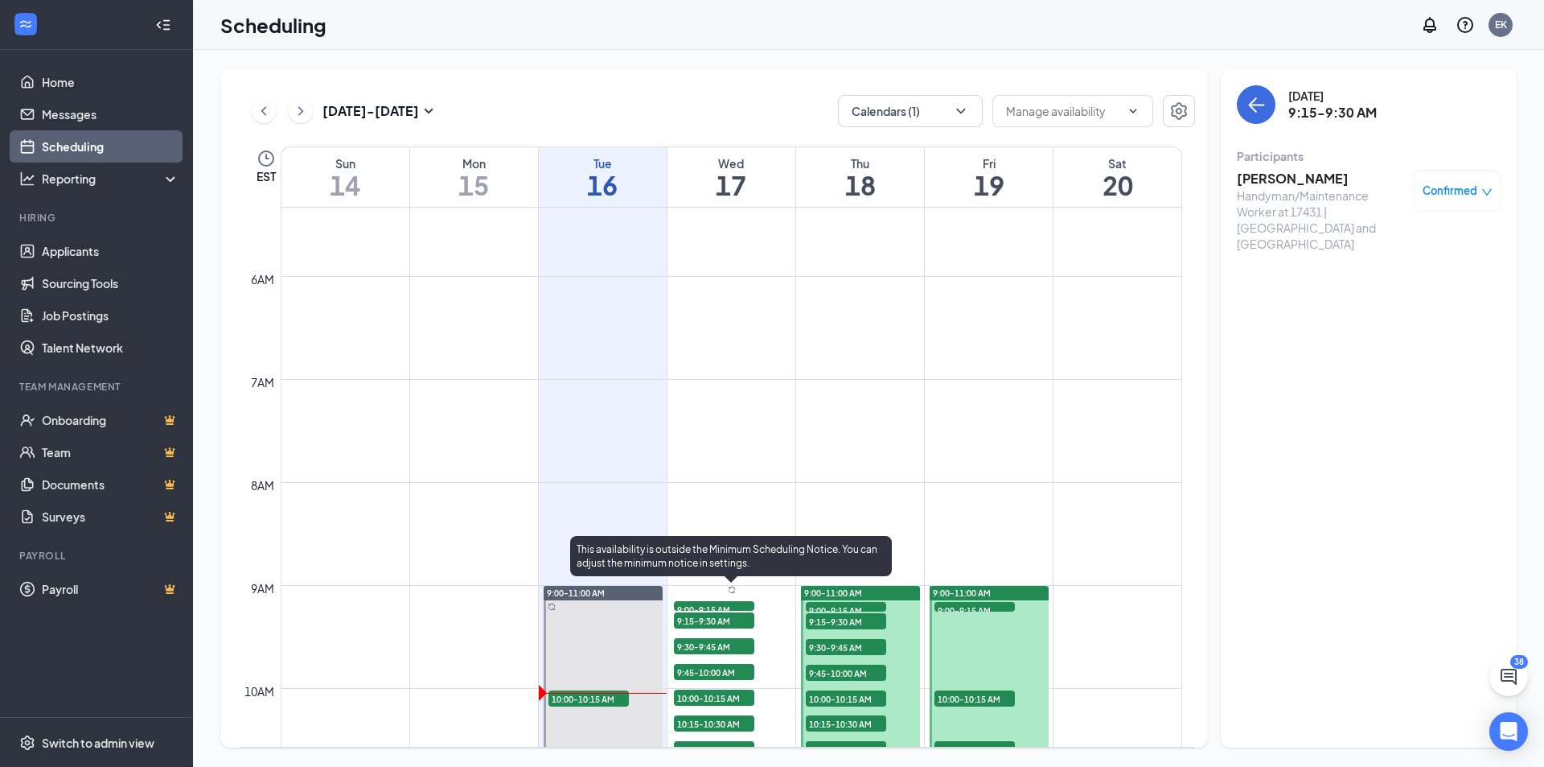
click at [720, 643] on span "9:30-9:45 AM" at bounding box center [714, 646] width 80 height 16
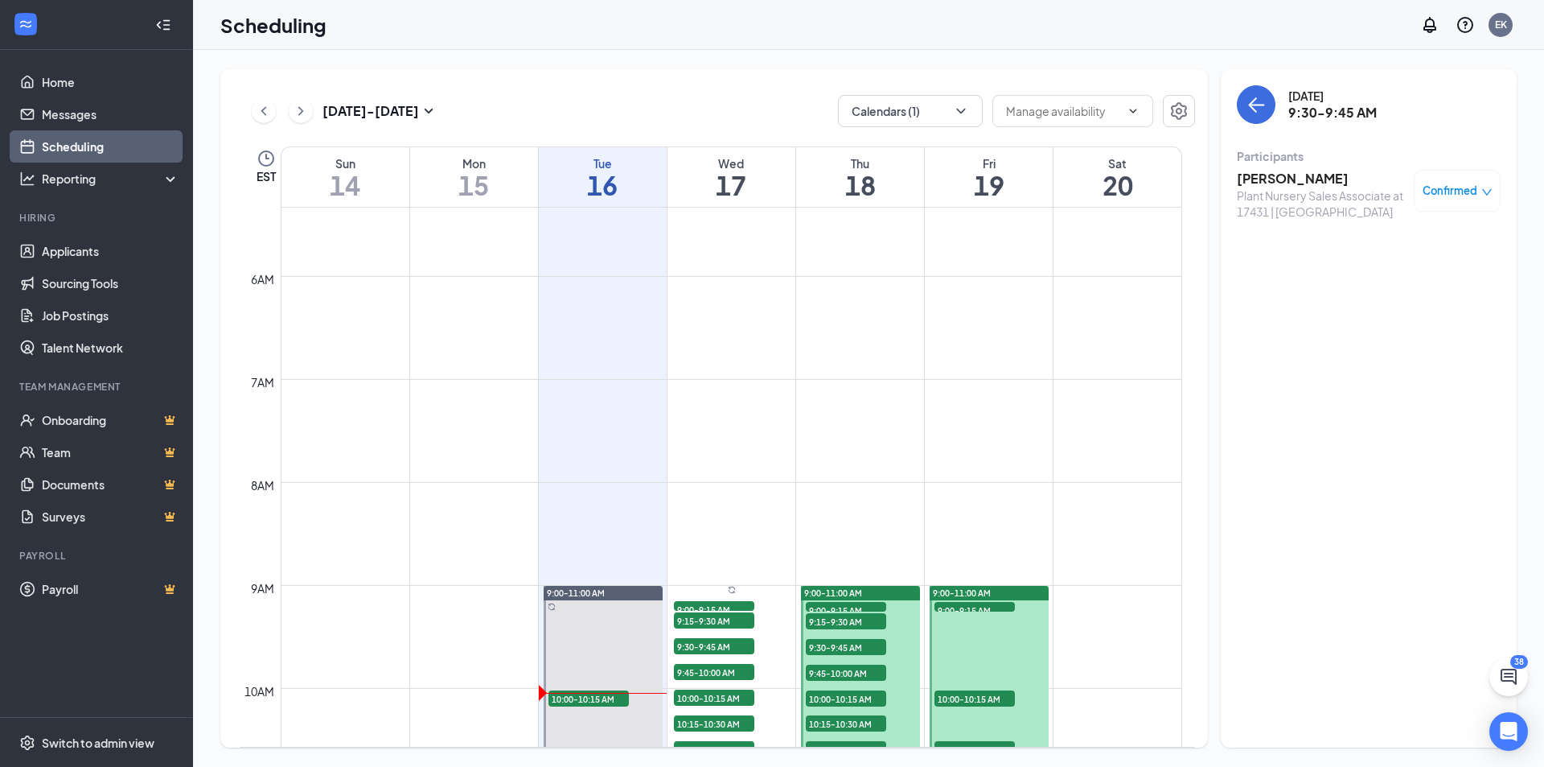
click at [849, 606] on span "9:00-9:15 AM" at bounding box center [846, 610] width 80 height 16
click at [1309, 175] on h3 "[PERSON_NAME]" at bounding box center [1321, 179] width 169 height 18
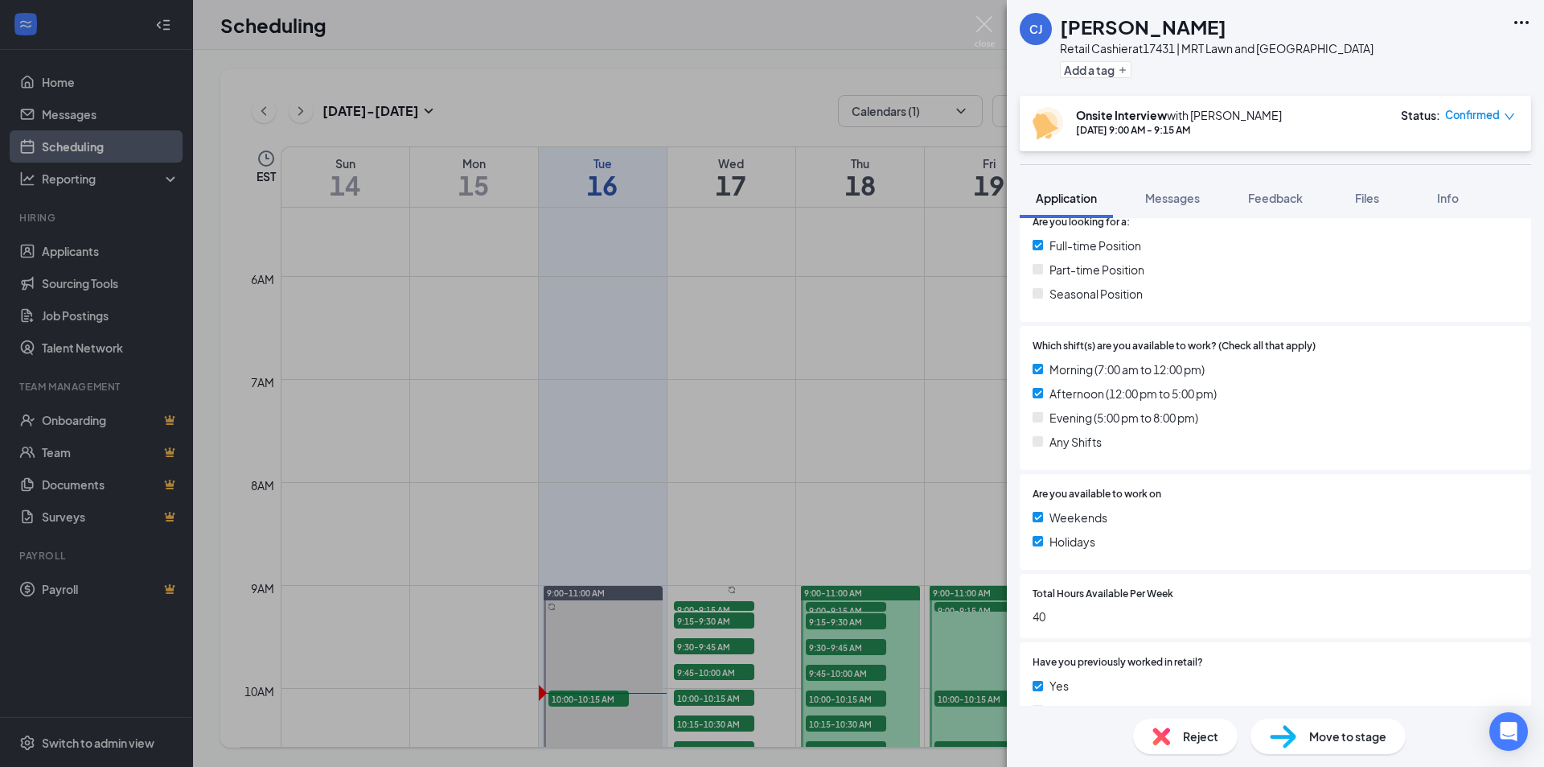
scroll to position [563, 0]
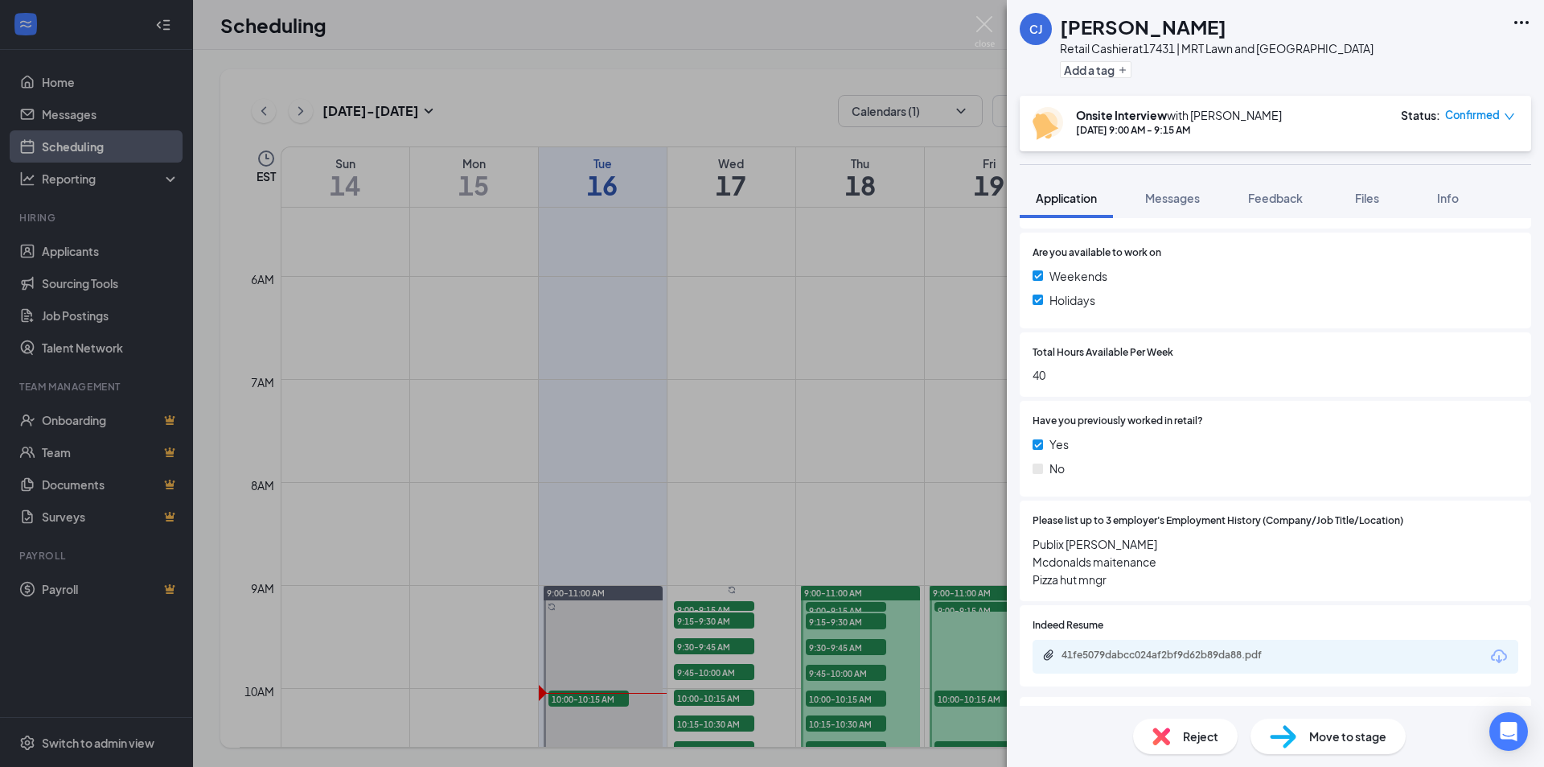
click at [849, 624] on div "[PERSON_NAME] [PERSON_NAME] Retail Cashier at 17431 | MRT Lawn and Garden Cente…" at bounding box center [772, 383] width 1544 height 767
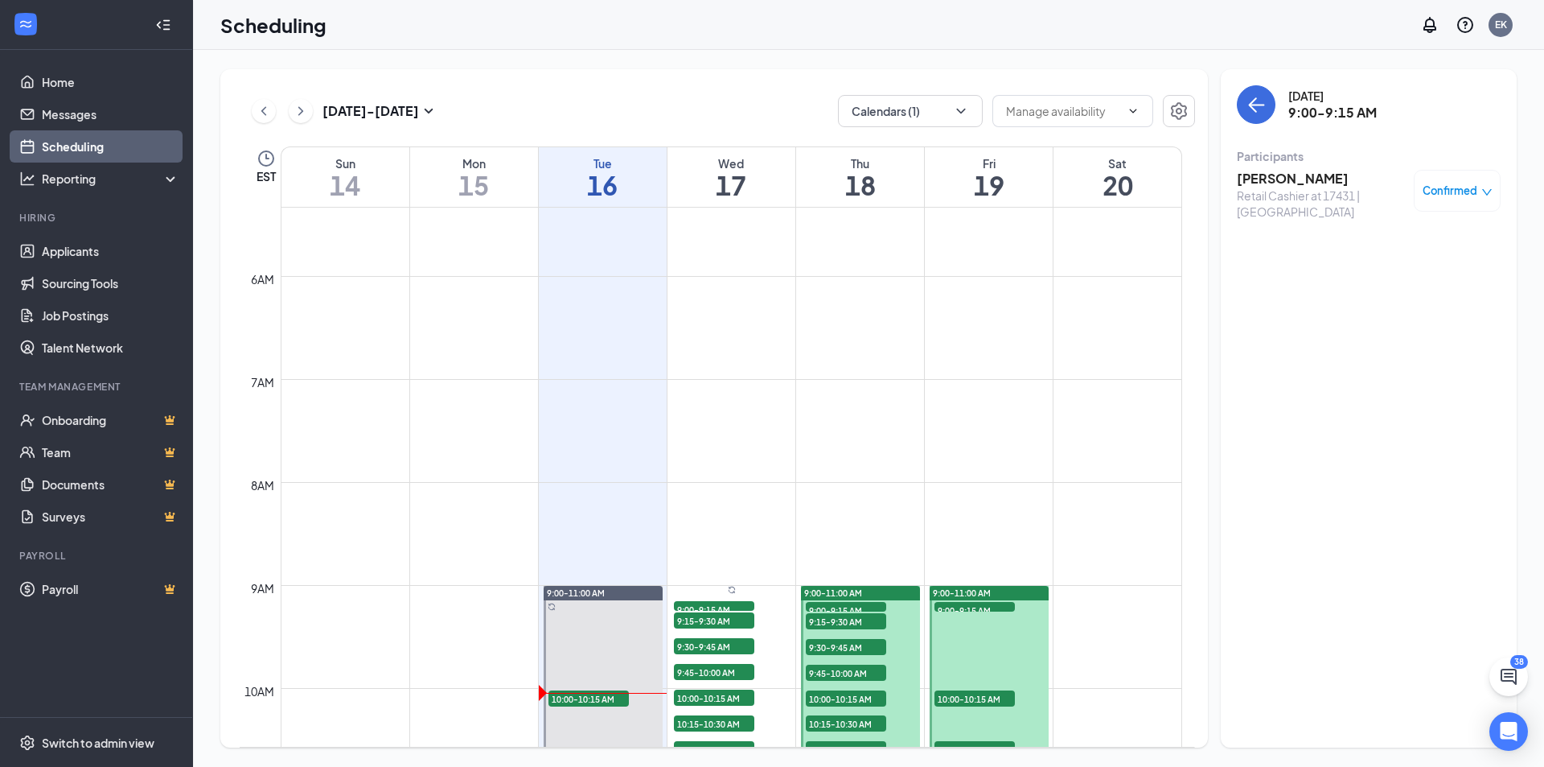
click at [852, 623] on span "9:15-9:30 AM" at bounding box center [846, 621] width 80 height 16
click at [856, 606] on span "9:00-9:15 AM" at bounding box center [846, 610] width 80 height 16
click at [851, 619] on span "9:15-9:30 AM" at bounding box center [846, 621] width 80 height 16
click at [1266, 185] on h3 "[PERSON_NAME]" at bounding box center [1321, 179] width 169 height 18
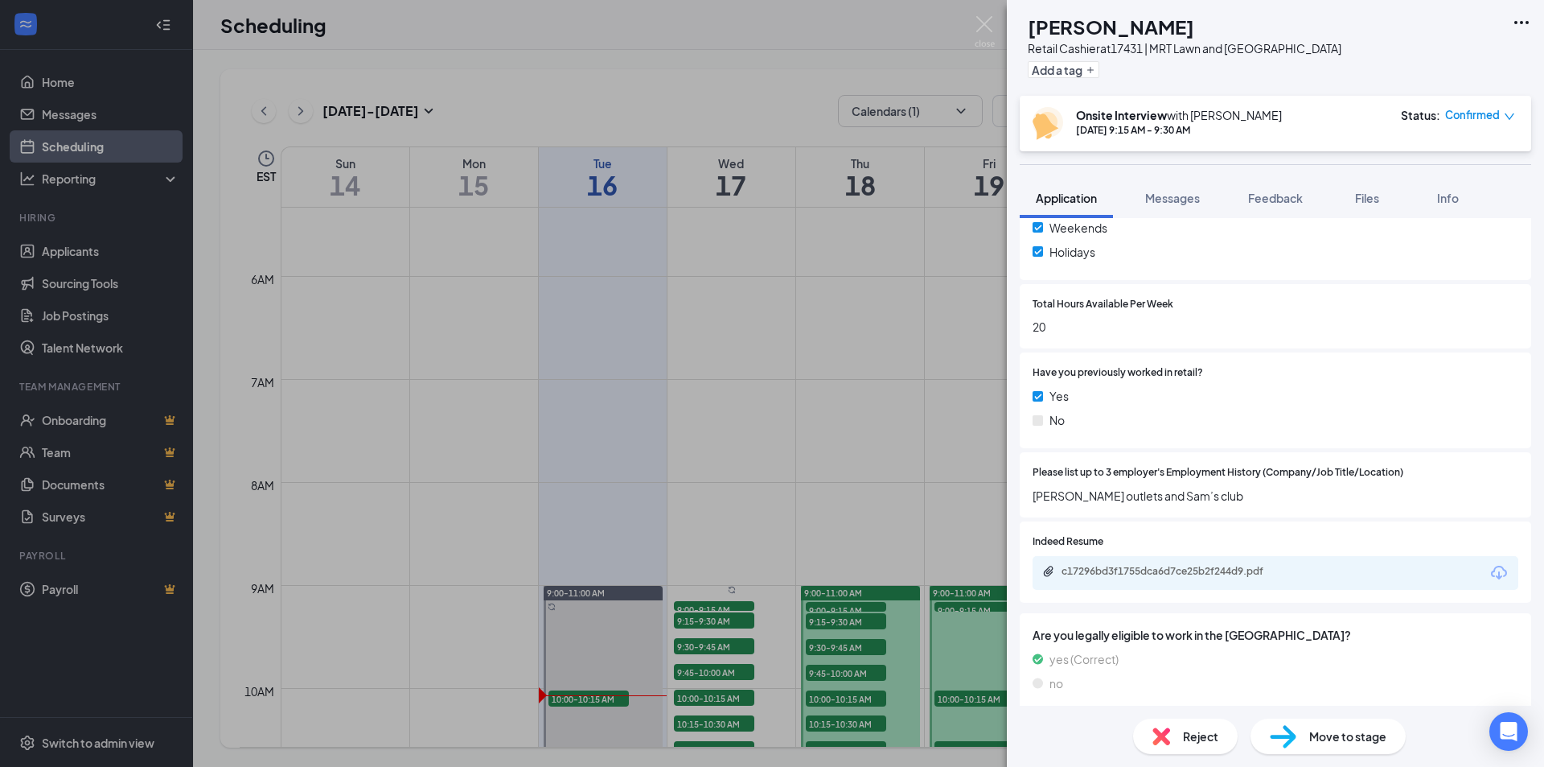
scroll to position [643, 0]
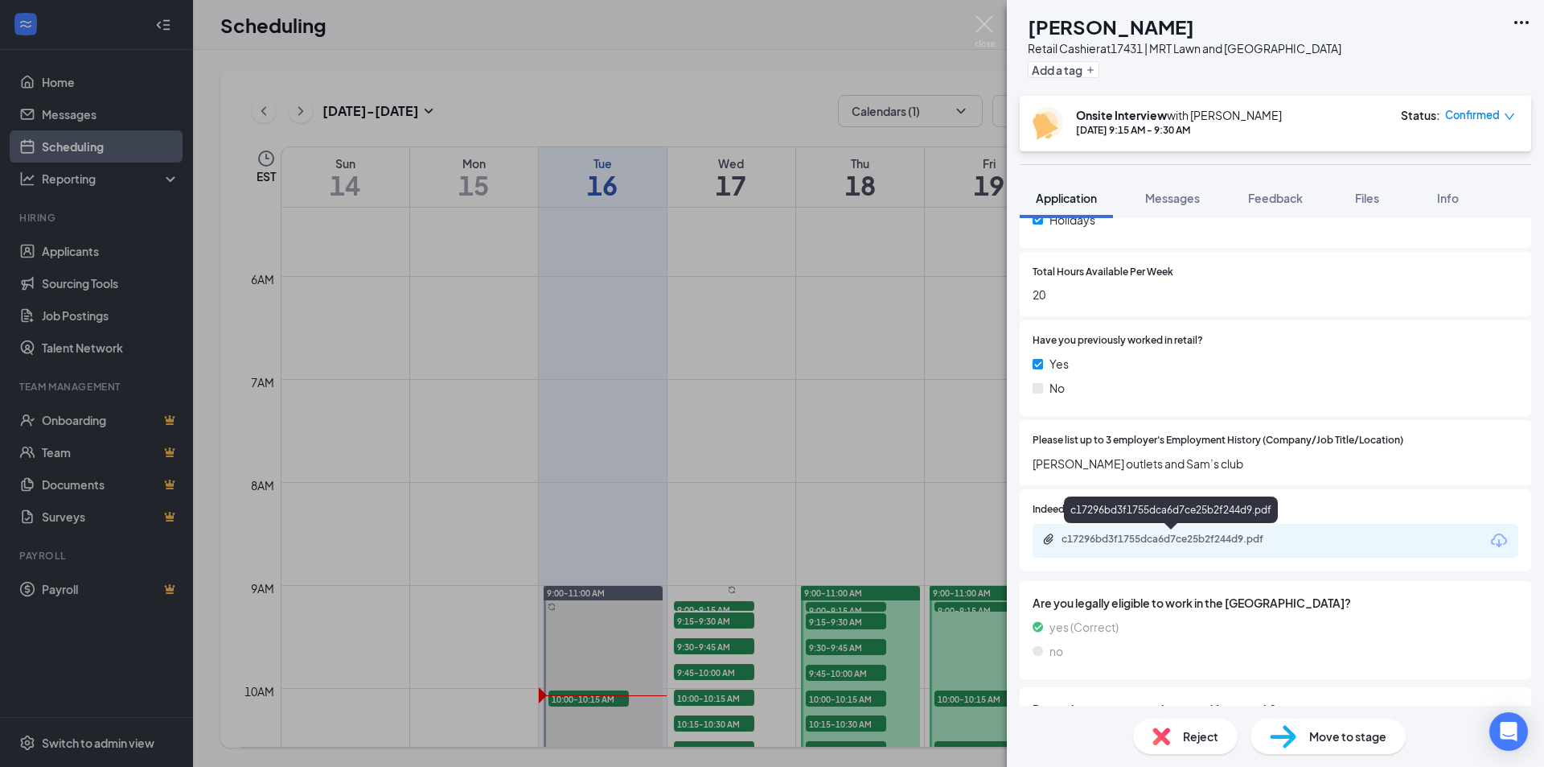
click at [1191, 546] on div "c17296bd3f1755dca6d7ce25b2f244d9.pdf" at bounding box center [1172, 539] width 261 height 15
click at [850, 647] on div "SC [PERSON_NAME] Retail Cashier at 17431 | MRT Lawn and Garden Center Add a tag…" at bounding box center [772, 383] width 1544 height 767
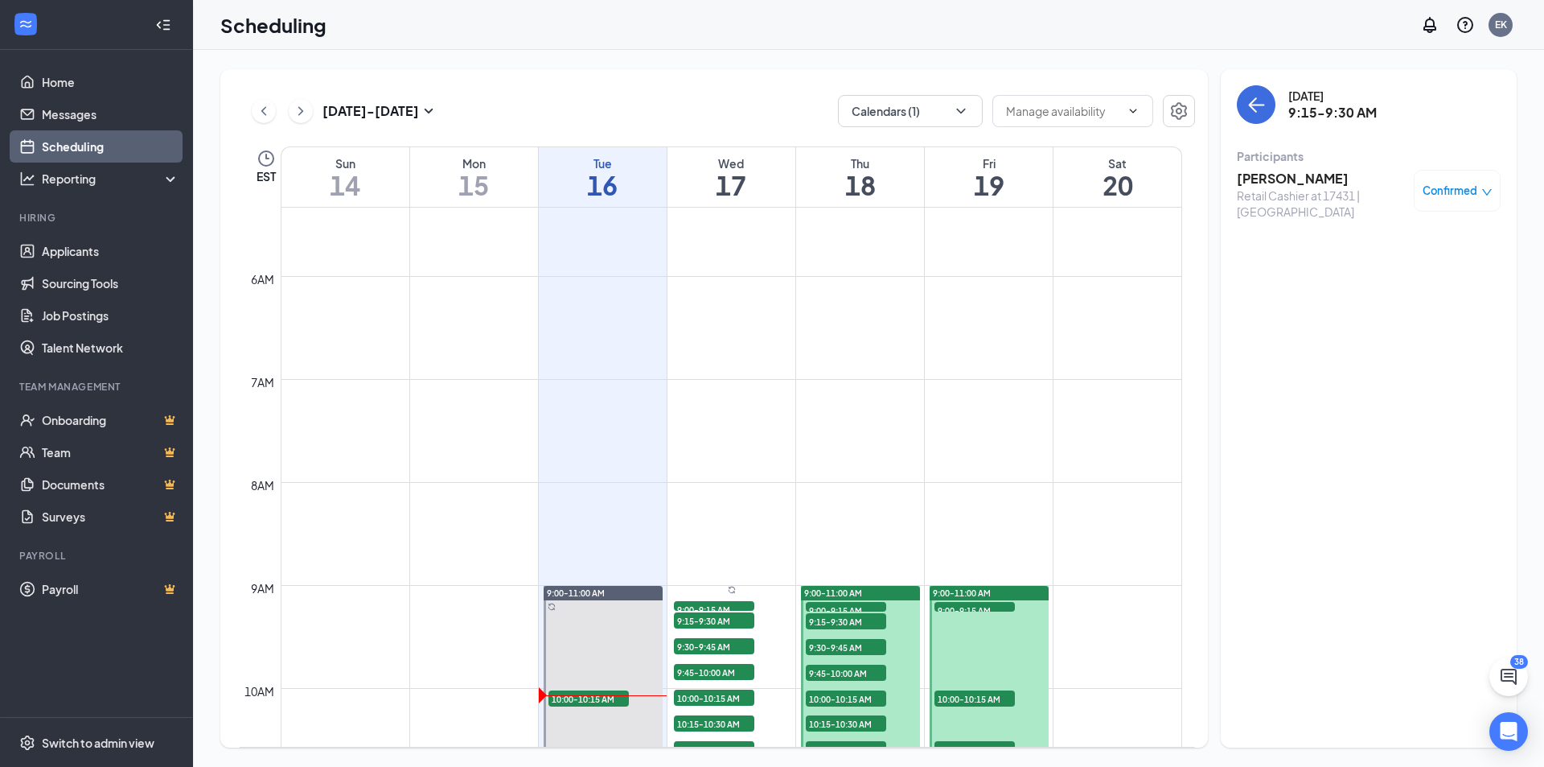
click at [850, 647] on span "9:30-9:45 AM" at bounding box center [846, 647] width 80 height 16
click at [1290, 177] on h3 "[PERSON_NAME]" at bounding box center [1321, 179] width 169 height 18
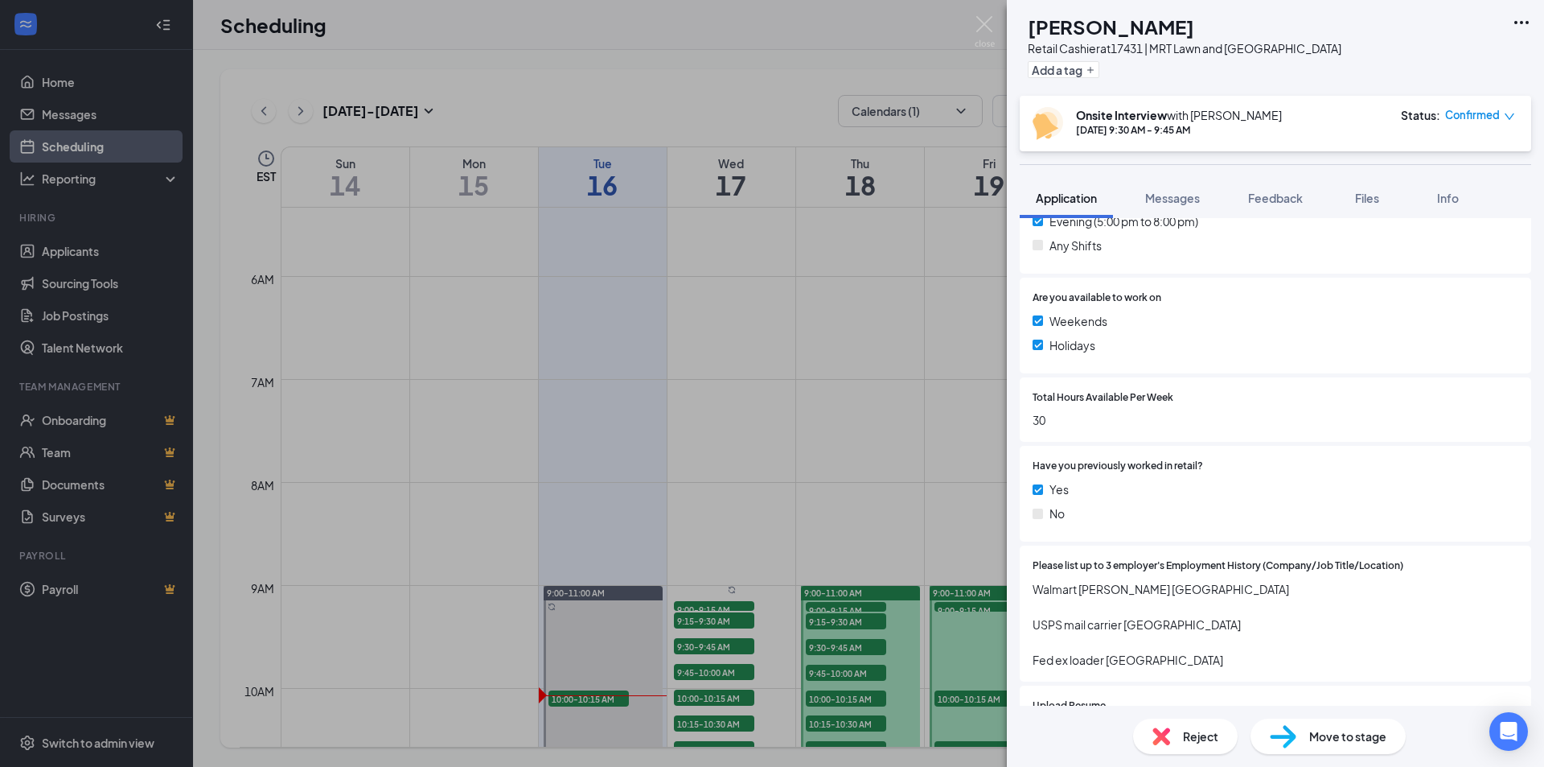
scroll to position [643, 0]
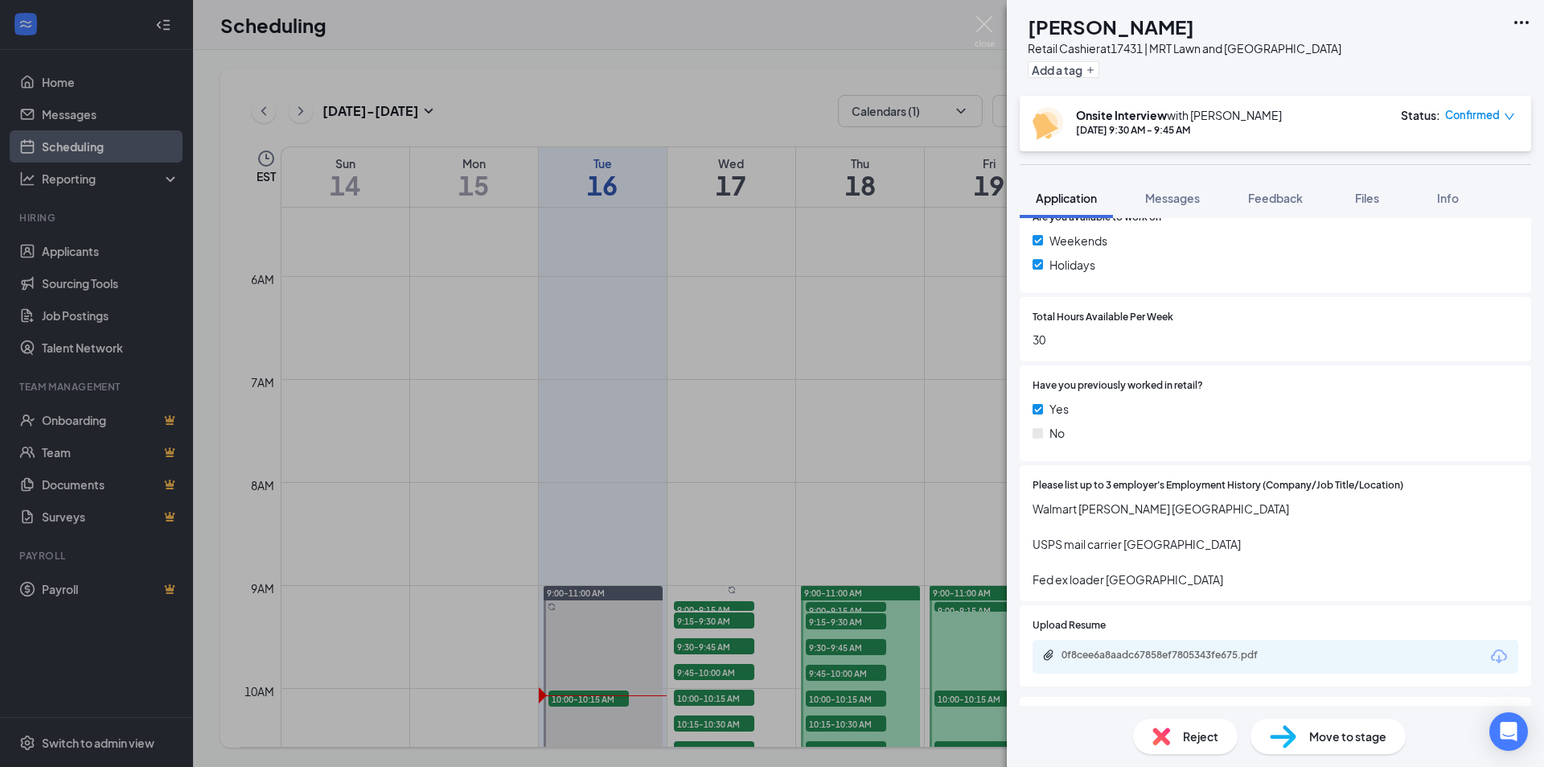
click at [564, 374] on div "AK [PERSON_NAME] Retail Cashier at 17431 | MRT Lawn and [GEOGRAPHIC_DATA] Add a…" at bounding box center [772, 383] width 1544 height 767
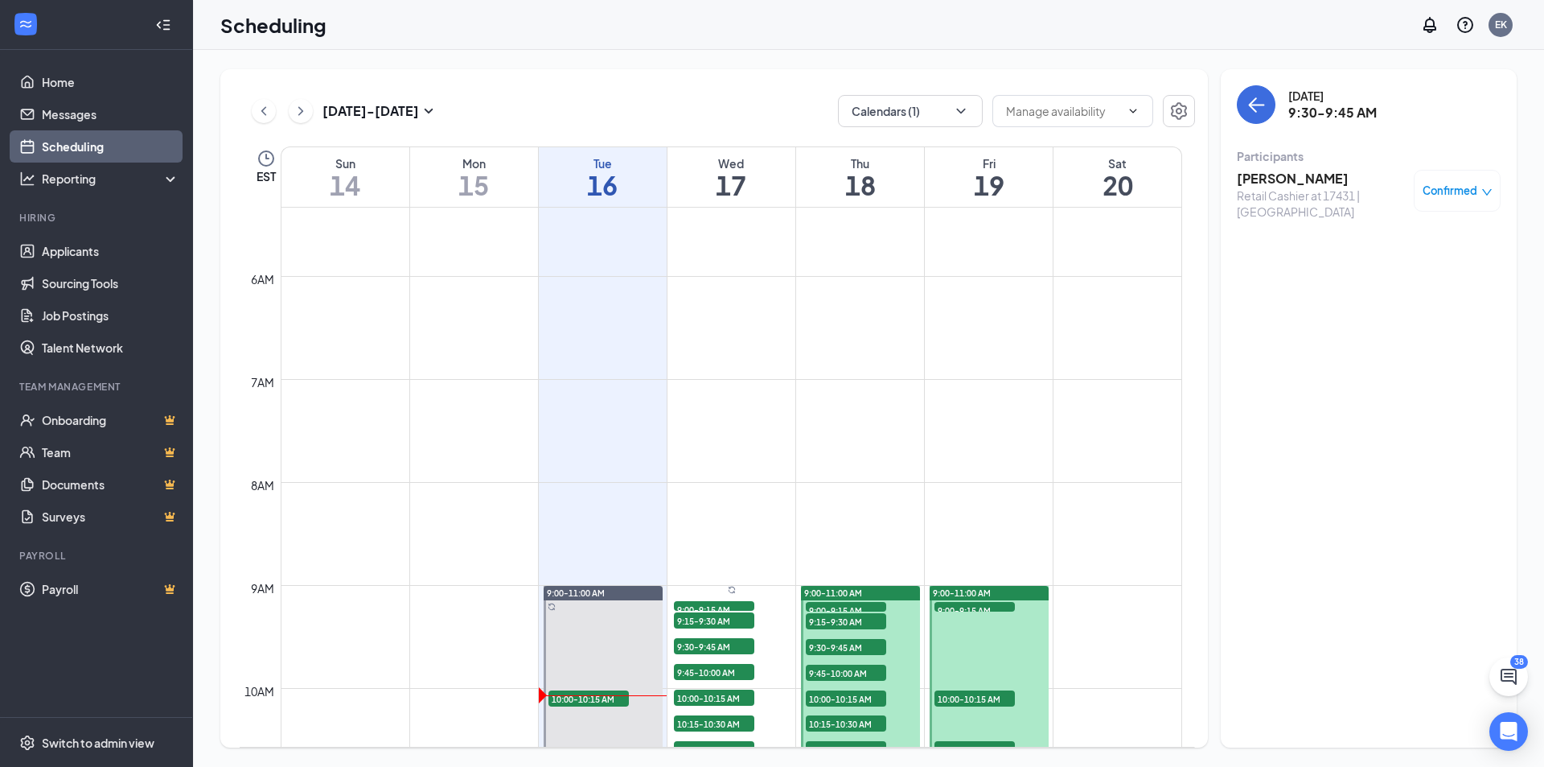
click at [860, 692] on span "10:00-10:15 AM" at bounding box center [846, 698] width 80 height 16
click at [1283, 177] on h3 "[PERSON_NAME]" at bounding box center [1321, 179] width 169 height 18
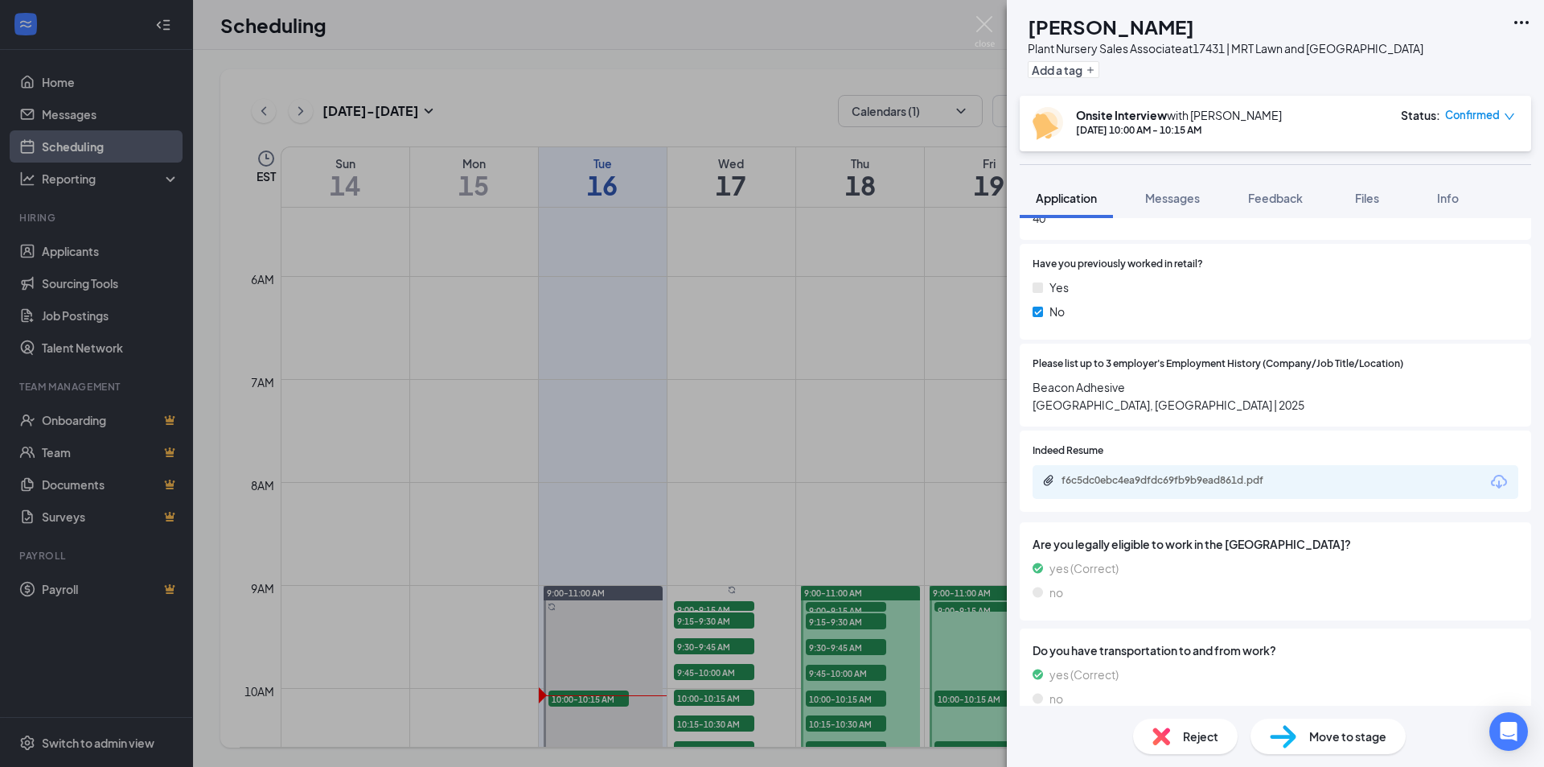
scroll to position [724, 0]
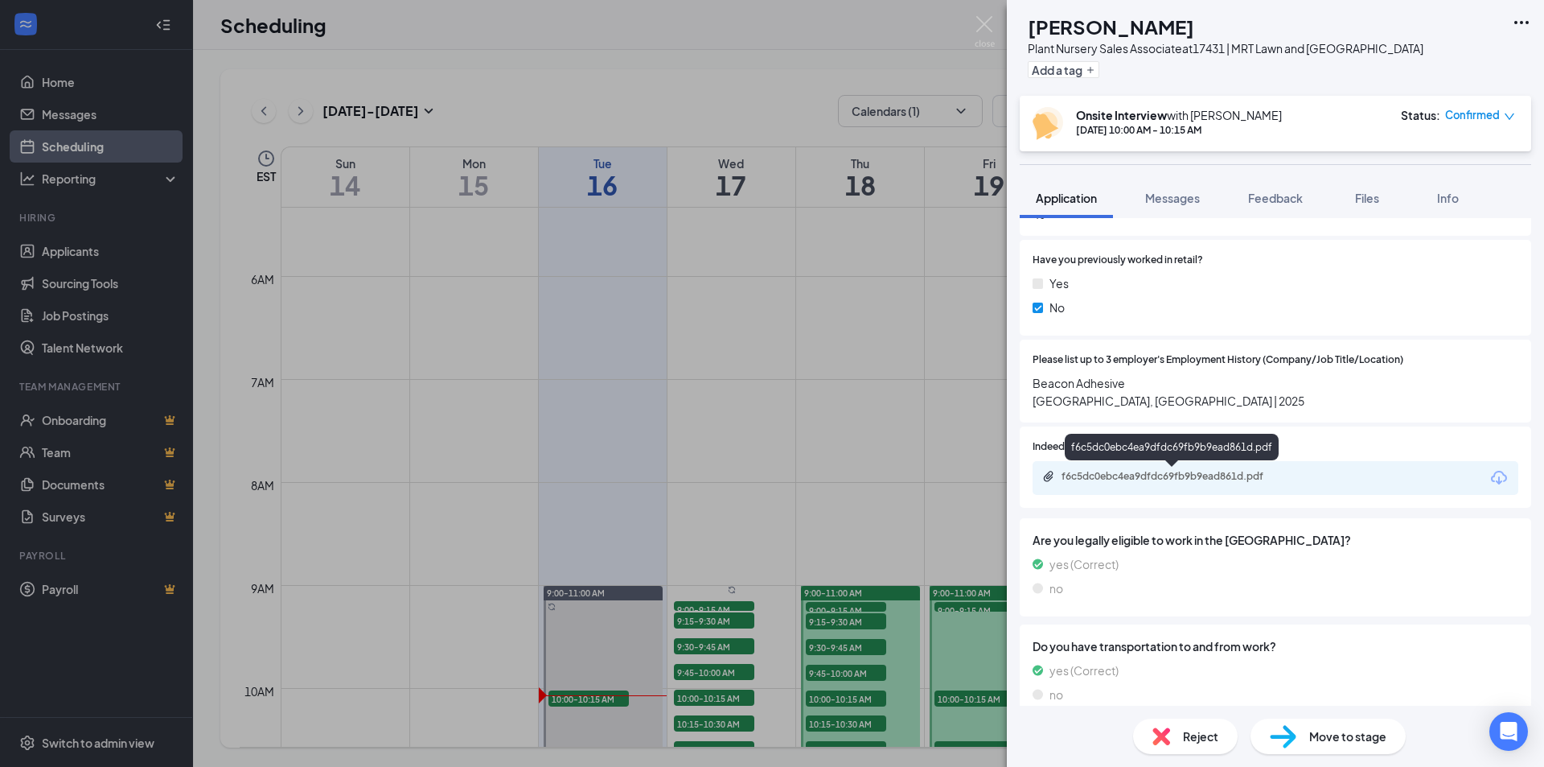
click at [1149, 475] on div "f6c5dc0ebc4ea9dfdc69fb9b9ead861d.pdf" at bounding box center [1174, 476] width 225 height 13
